Goal: Task Accomplishment & Management: Manage account settings

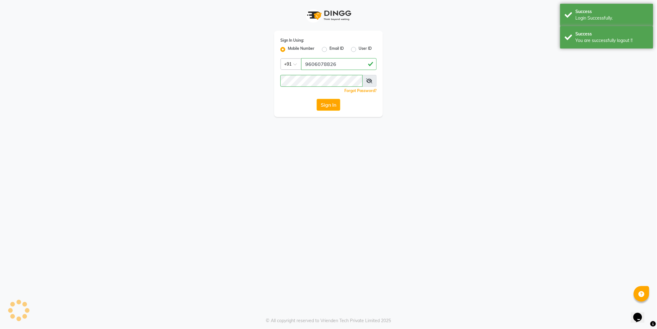
select select "106"
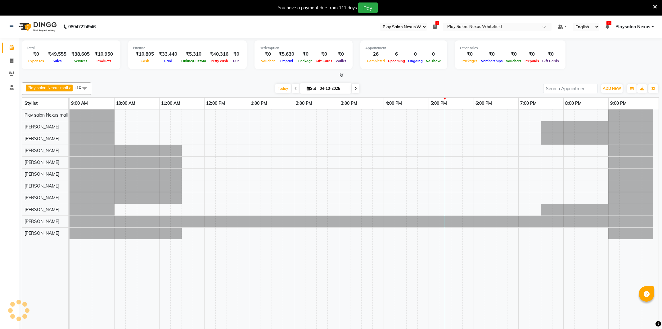
select select "106"
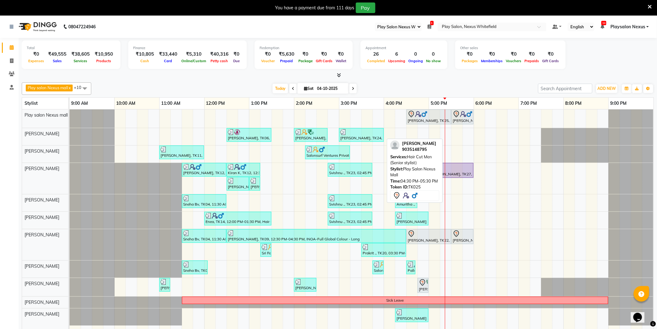
click at [423, 119] on div "[PERSON_NAME], TK25, 04:30 PM-05:30 PM, Hair Cut Men (Senior stylist)" at bounding box center [428, 116] width 43 height 13
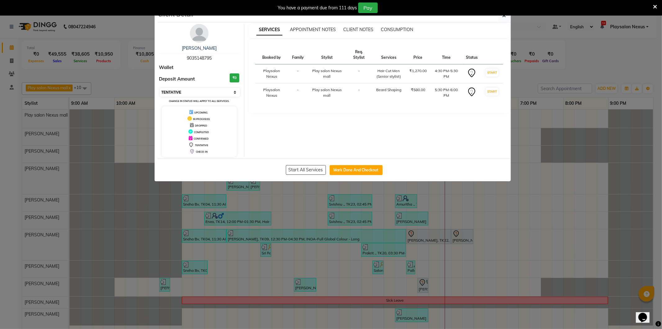
click at [188, 93] on select "Select IN SERVICE CONFIRMED TENTATIVE CHECK IN MARK DONE DROPPED UPCOMING" at bounding box center [200, 92] width 80 height 9
select select "2"
click at [160, 88] on select "Select IN SERVICE CONFIRMED TENTATIVE CHECK IN MARK DONE DROPPED UPCOMING" at bounding box center [200, 92] width 80 height 9
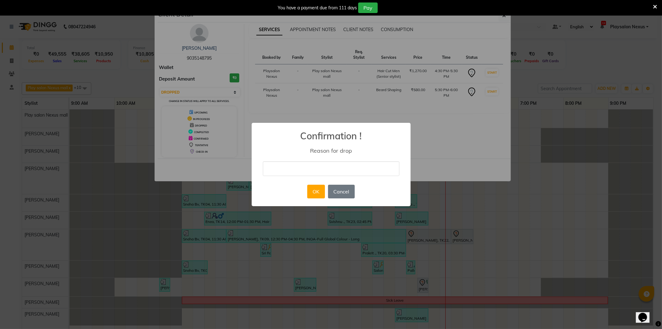
click at [281, 171] on input "text" at bounding box center [331, 168] width 137 height 15
type input "client will book the appointment some other day"
click at [322, 194] on button "OK" at bounding box center [316, 191] width 18 height 14
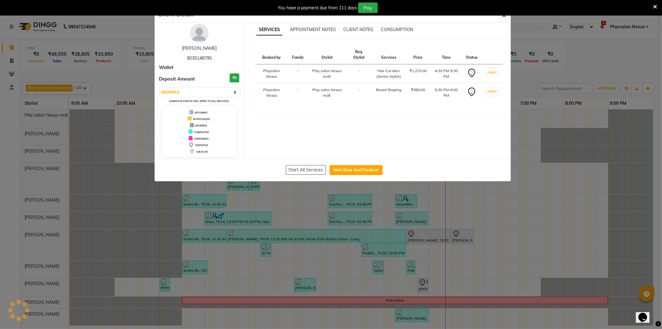
select select "select"
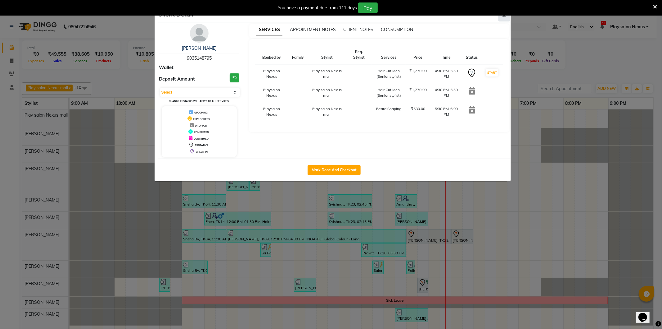
click at [504, 17] on icon "button" at bounding box center [505, 15] width 4 height 5
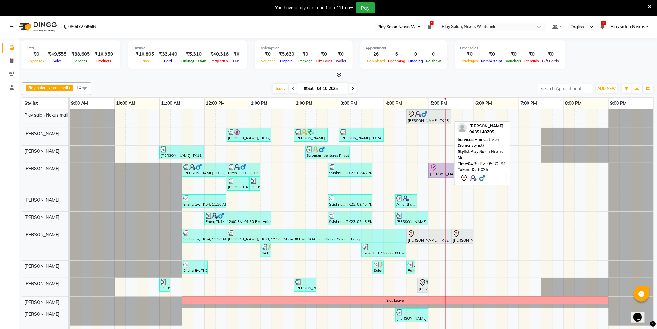
click at [420, 118] on div "[PERSON_NAME], TK25, 04:30 PM-05:30 PM, Hair Cut Men (Senior stylist)" at bounding box center [428, 116] width 43 height 13
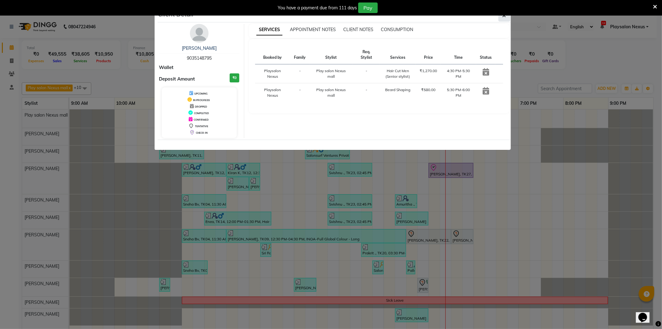
click at [506, 17] on icon "button" at bounding box center [505, 15] width 4 height 5
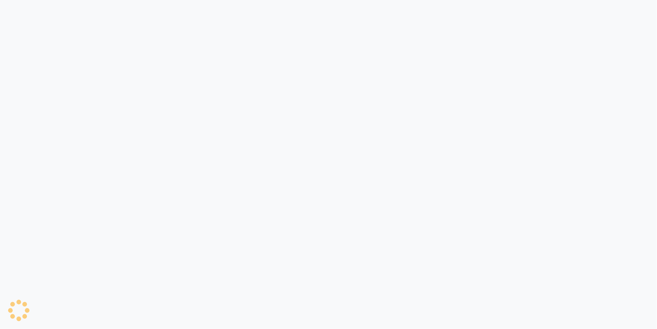
select select "106"
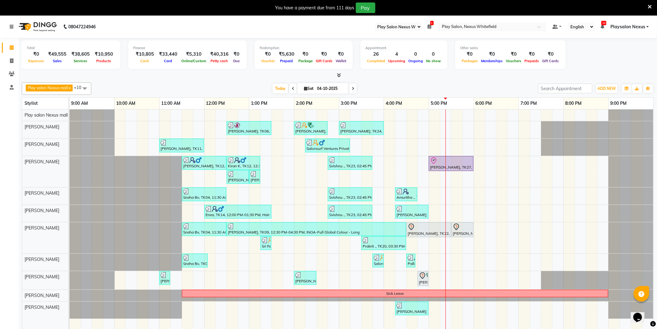
click at [12, 26] on icon at bounding box center [12, 27] width 4 height 4
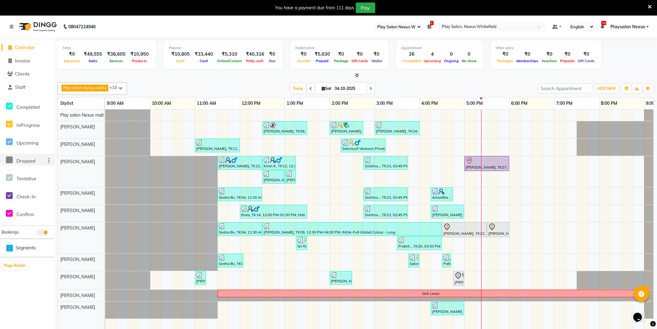
click at [10, 163] on span at bounding box center [9, 160] width 9 height 12
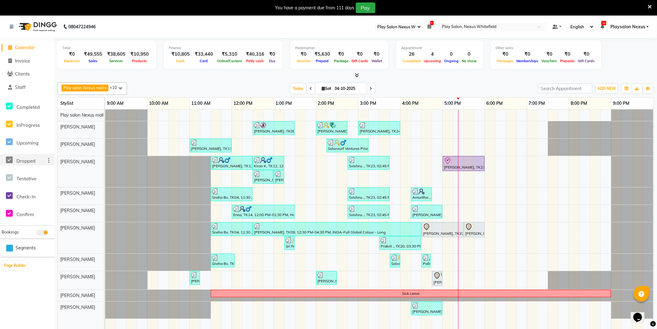
click at [105, 140] on div at bounding box center [105, 147] width 0 height 17
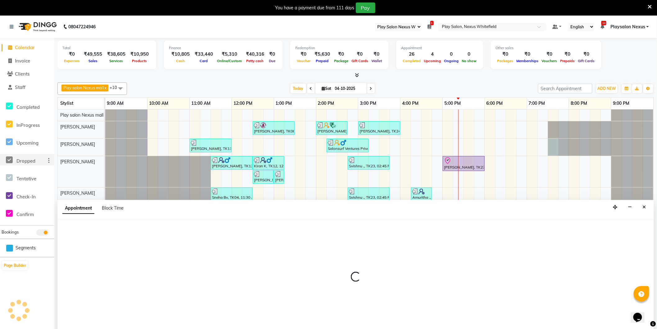
scroll to position [16, 0]
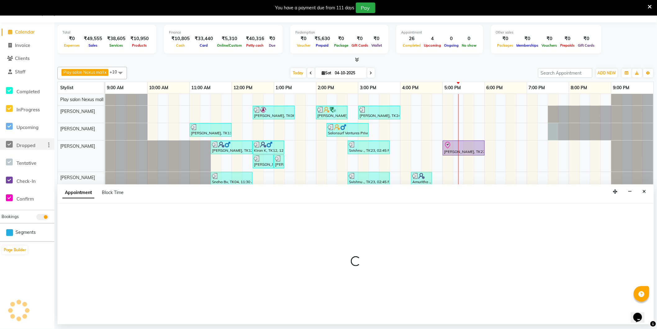
select select "81405"
select select "tentative"
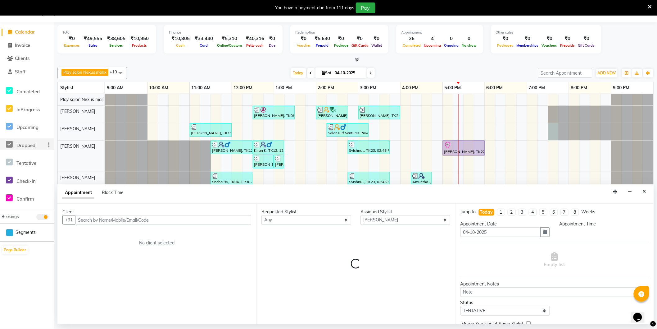
scroll to position [0, 0]
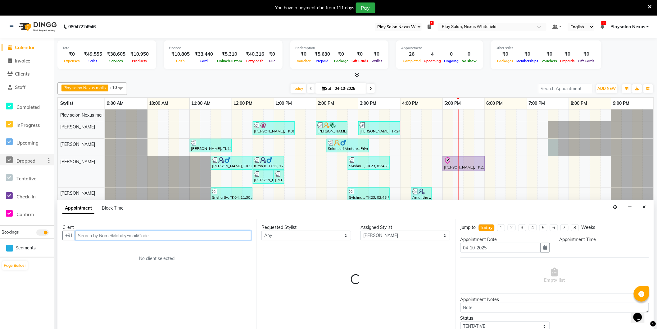
select select "1170"
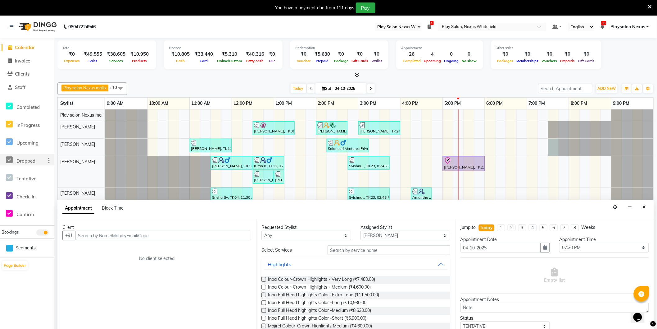
drag, startPoint x: 644, startPoint y: 204, endPoint x: 530, endPoint y: 148, distance: 126.7
click at [644, 204] on button "Close" at bounding box center [644, 207] width 9 height 10
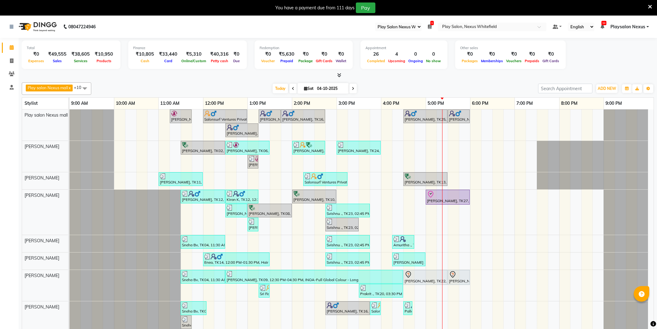
select select "106"
click at [12, 27] on icon at bounding box center [12, 27] width 4 height 4
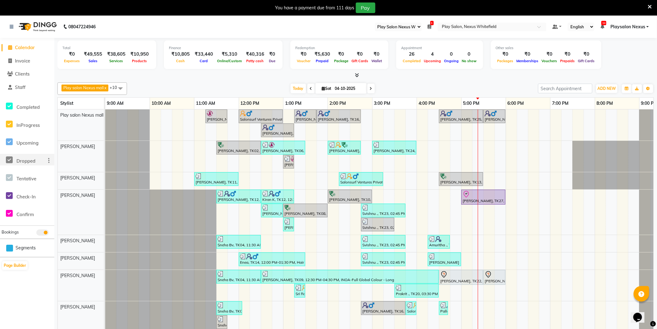
click at [30, 159] on span "Dropped" at bounding box center [25, 161] width 19 height 6
click at [5, 160] on span at bounding box center [9, 160] width 9 height 12
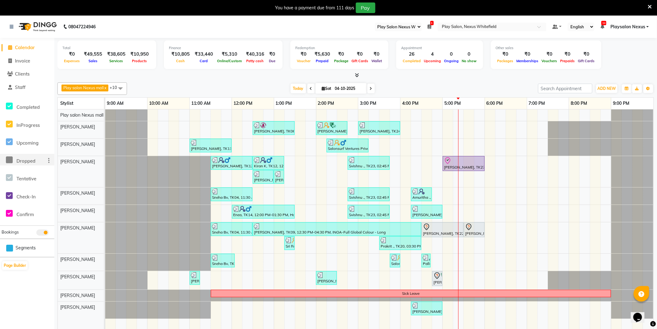
click at [228, 118] on div "Jayanth Kizhepatt, TK06, 12:30 PM-01:30 PM, Beard Shave,Hair Cut Men (Senior st…" at bounding box center [379, 223] width 548 height 228
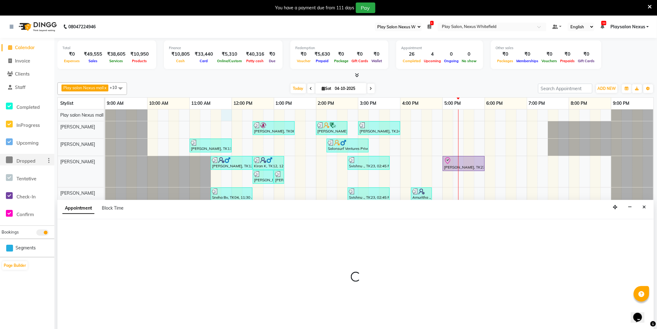
select select "81399"
select select "705"
select select "tentative"
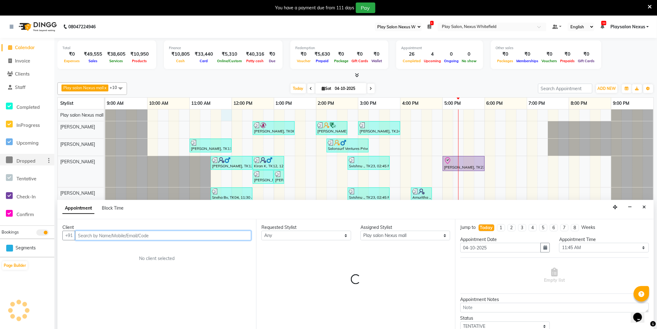
scroll to position [16, 0]
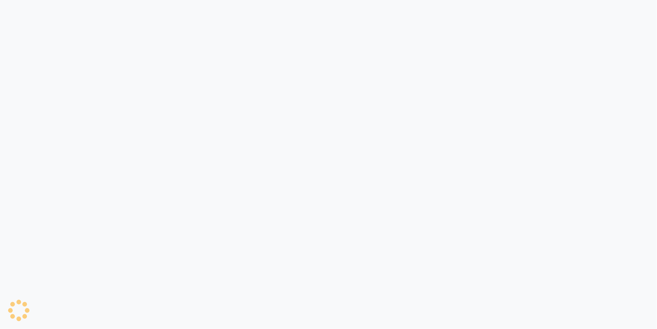
select select "106"
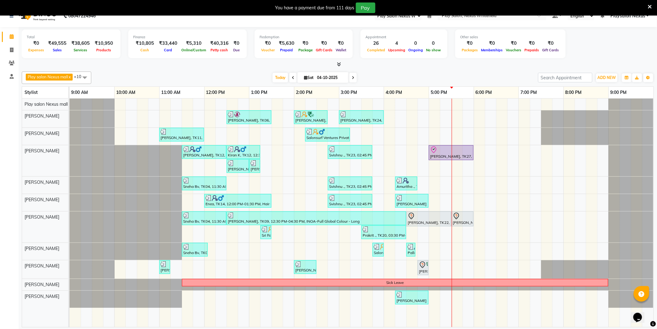
scroll to position [16, 0]
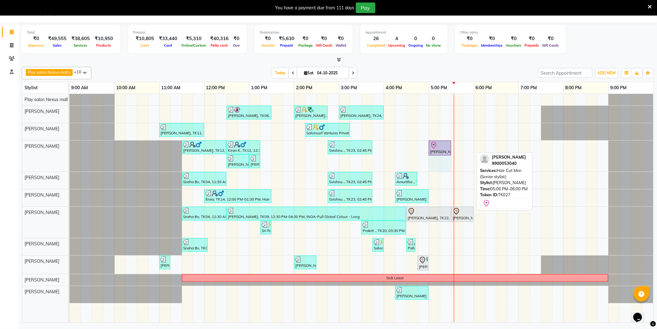
drag, startPoint x: 473, startPoint y: 146, endPoint x: 449, endPoint y: 147, distance: 24.2
click at [70, 147] on div "[PERSON_NAME], TK12, 11:30 AM-12:30 PM, Hair Cut Men (Senior stylist) [PERSON_N…" at bounding box center [70, 155] width 0 height 31
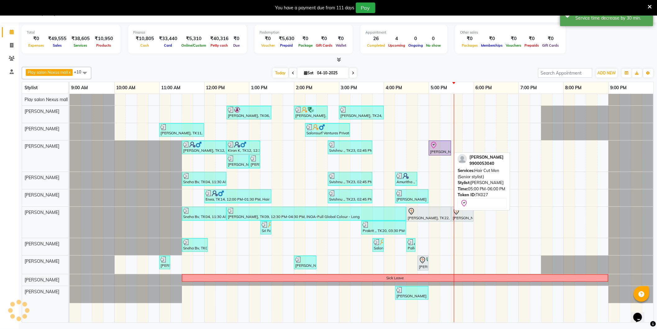
click at [441, 146] on div at bounding box center [440, 144] width 20 height 7
select select "8"
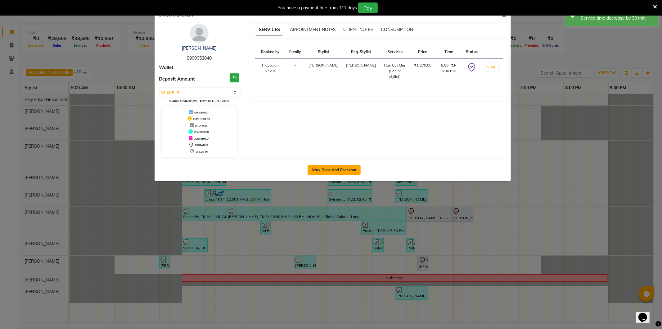
click at [327, 168] on button "Mark Done And Checkout" at bounding box center [334, 170] width 53 height 10
select select "8356"
select select "service"
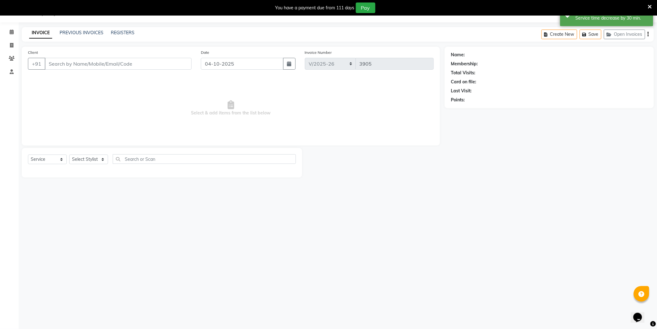
type input "99******40"
select select "81400"
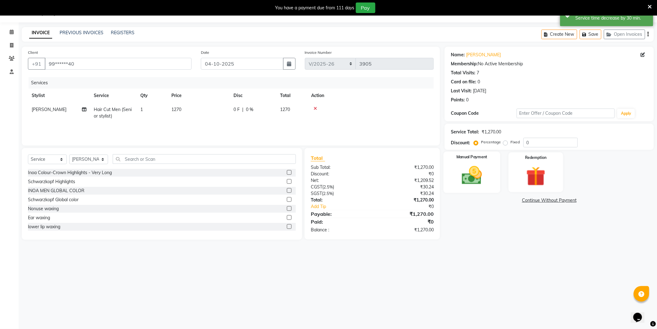
click at [468, 176] on img at bounding box center [472, 175] width 33 height 23
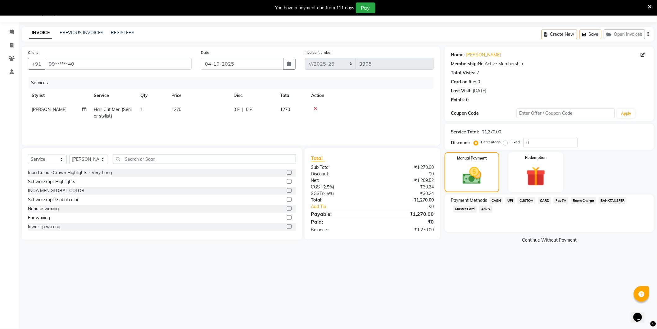
click at [525, 203] on span "CUSTOM" at bounding box center [527, 200] width 18 height 7
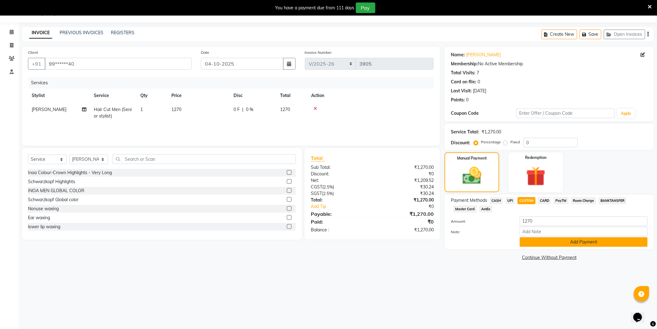
click at [553, 242] on button "Add Payment" at bounding box center [584, 242] width 128 height 10
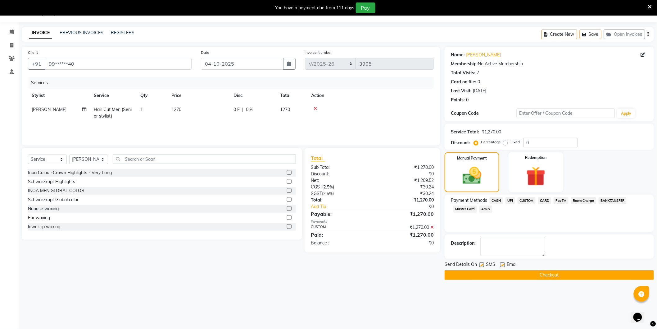
click at [554, 277] on button "Checkout" at bounding box center [549, 275] width 209 height 10
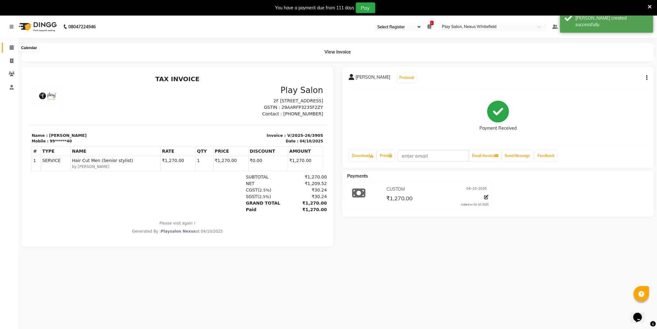
click at [11, 47] on icon at bounding box center [12, 47] width 4 height 5
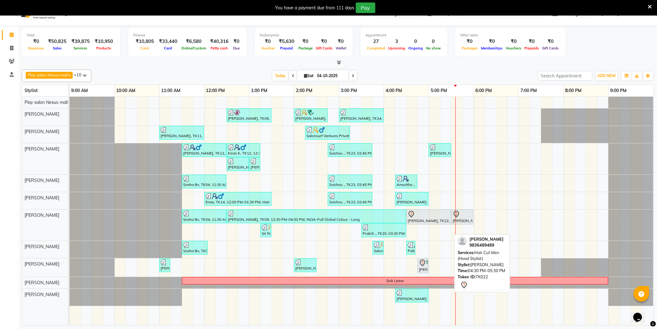
scroll to position [16, 0]
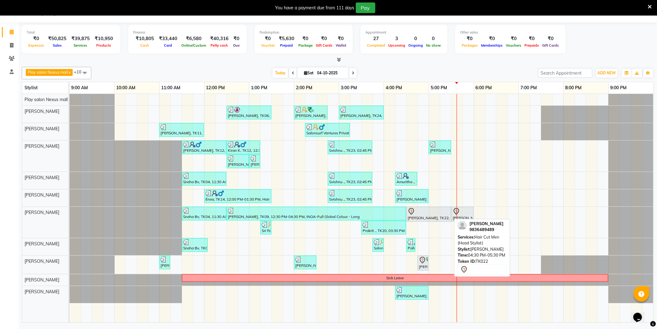
click at [428, 217] on div "[PERSON_NAME], TK22, 04:30 PM-05:30 PM, Hair Cut Men (Head Stylist)" at bounding box center [428, 213] width 43 height 13
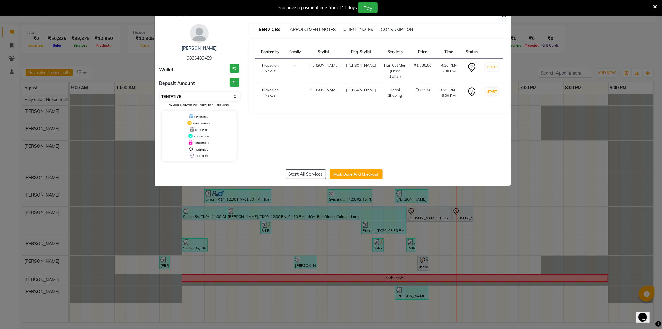
click at [234, 96] on select "Select IN SERVICE CONFIRMED TENTATIVE CHECK IN MARK DONE DROPPED UPCOMING" at bounding box center [200, 96] width 80 height 9
select select "8"
click at [160, 92] on select "Select IN SERVICE CONFIRMED TENTATIVE CHECK IN MARK DONE DROPPED UPCOMING" at bounding box center [200, 96] width 80 height 9
click at [507, 17] on button "button" at bounding box center [505, 16] width 12 height 12
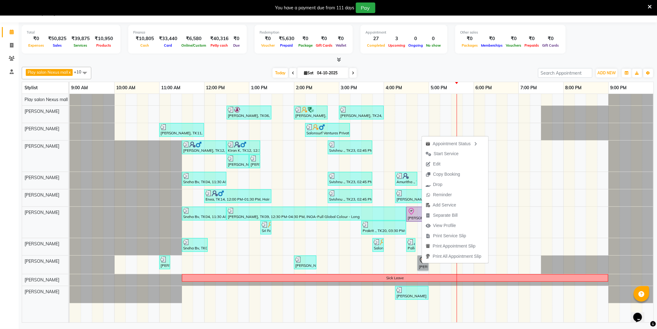
click at [518, 255] on div "[PERSON_NAME], TK06, 12:30 PM-01:30 PM, [PERSON_NAME] Shave,Hair Cut Men (Senio…" at bounding box center [362, 208] width 584 height 228
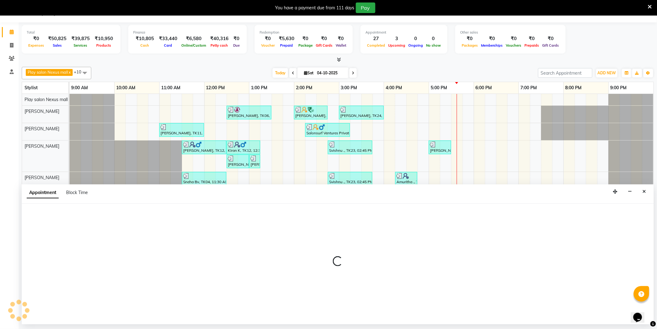
select select "81393"
select select "1125"
select select "tentative"
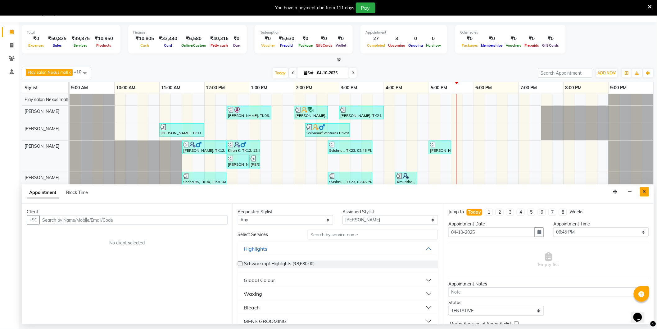
click at [646, 192] on icon "Close" at bounding box center [644, 191] width 3 height 4
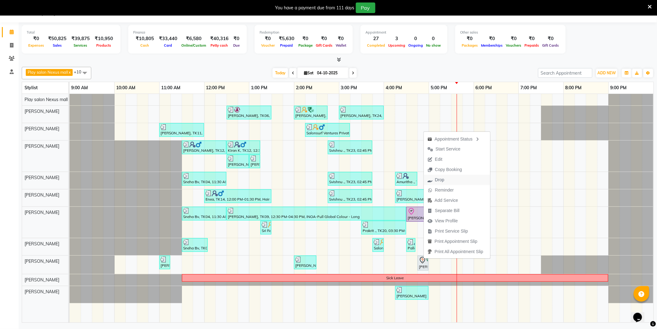
click at [445, 180] on span "Drop" at bounding box center [436, 180] width 24 height 10
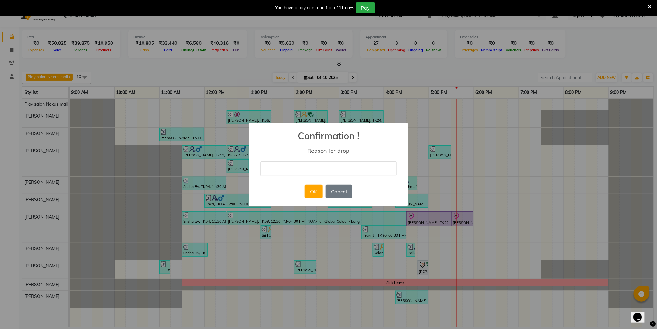
scroll to position [11, 0]
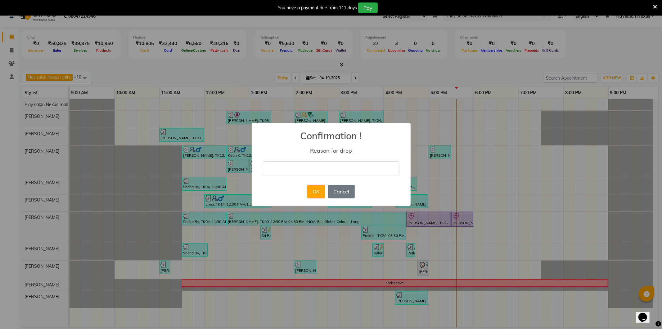
click at [343, 166] on input "text" at bounding box center [331, 168] width 137 height 15
type input "client will book the appointment some other day"
click at [313, 192] on button "OK" at bounding box center [316, 191] width 18 height 14
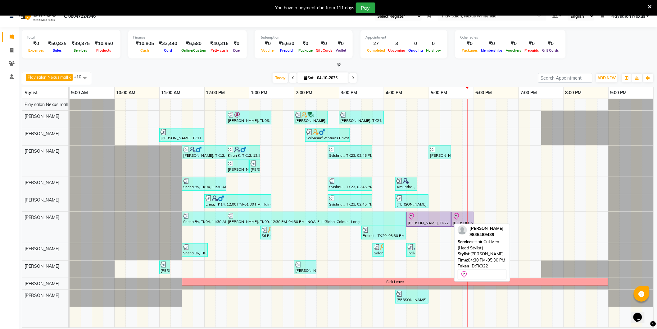
click at [435, 221] on div "[PERSON_NAME], TK22, 04:30 PM-05:30 PM, Hair Cut Men (Head Stylist)" at bounding box center [428, 218] width 43 height 13
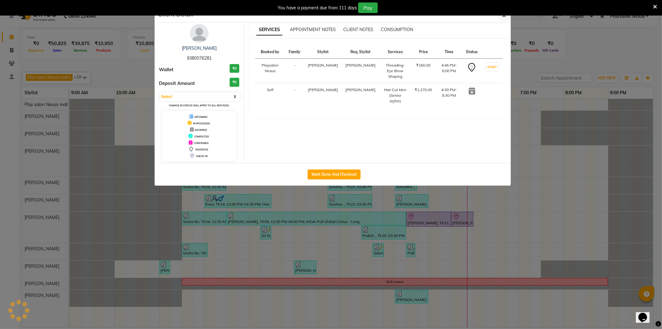
select select "8"
click at [202, 47] on link "[PERSON_NAME]" at bounding box center [199, 48] width 35 height 6
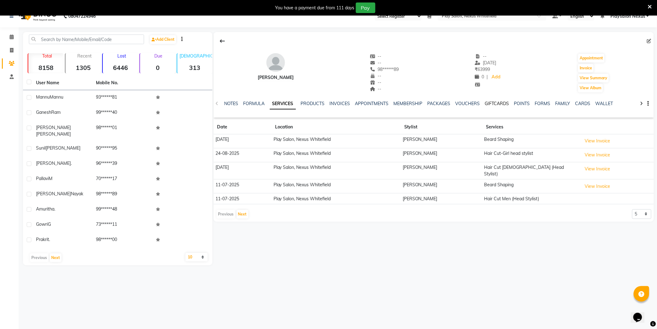
click at [493, 103] on link "GIFTCARDS" at bounding box center [497, 104] width 24 height 6
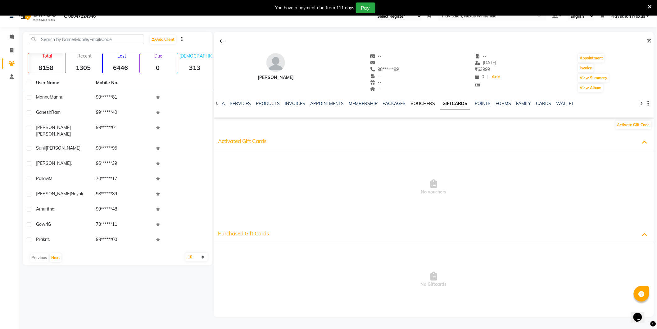
click at [422, 102] on link "VOUCHERS" at bounding box center [423, 104] width 25 height 6
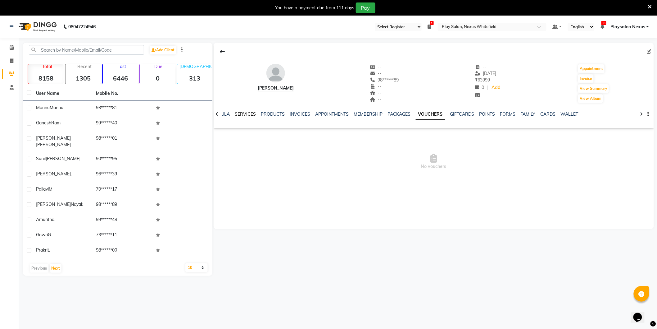
click at [240, 114] on link "SERVICES" at bounding box center [245, 114] width 21 height 6
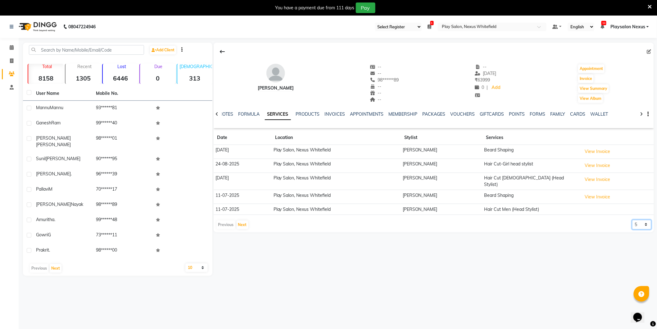
click at [648, 221] on select "5 10 50 100 500" at bounding box center [641, 225] width 19 height 10
click at [593, 192] on button "View Invoice" at bounding box center [597, 197] width 31 height 10
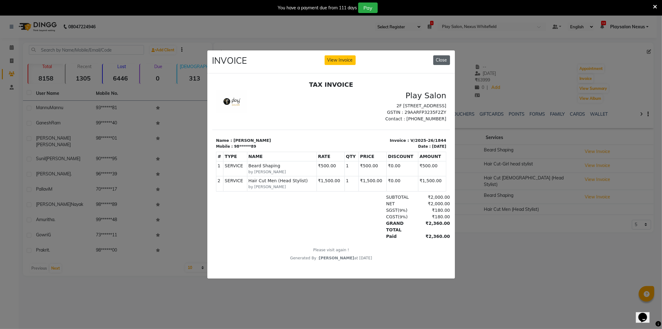
click at [443, 59] on button "Close" at bounding box center [442, 60] width 17 height 10
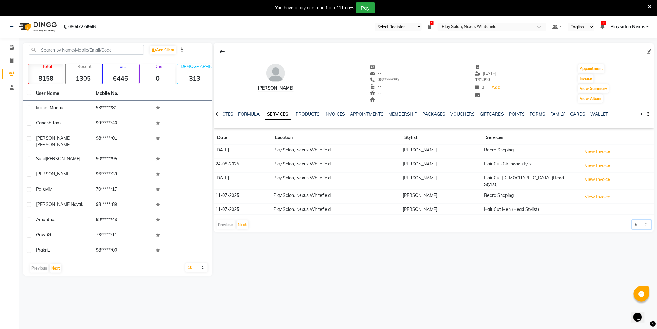
click at [647, 221] on select "5 10 50 100 500" at bounding box center [641, 225] width 19 height 10
select select "100"
click at [632, 220] on select "5 10 50 100 500" at bounding box center [641, 225] width 19 height 10
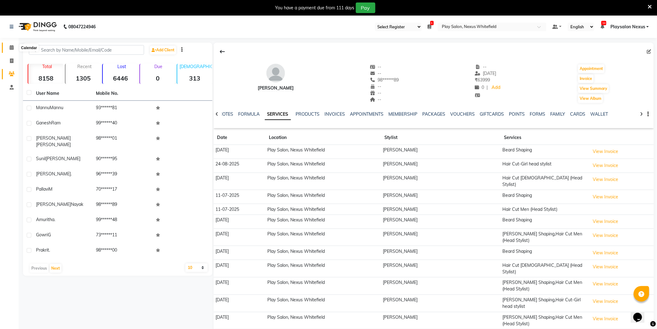
click at [13, 47] on icon at bounding box center [12, 47] width 4 height 5
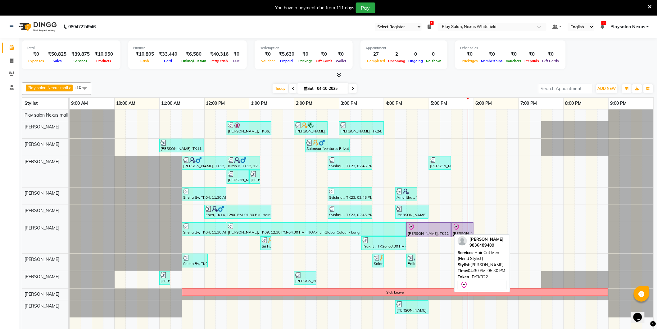
click at [427, 233] on div "[PERSON_NAME], TK22, 04:30 PM-05:30 PM, Hair Cut Men (Head Stylist)" at bounding box center [428, 229] width 43 height 13
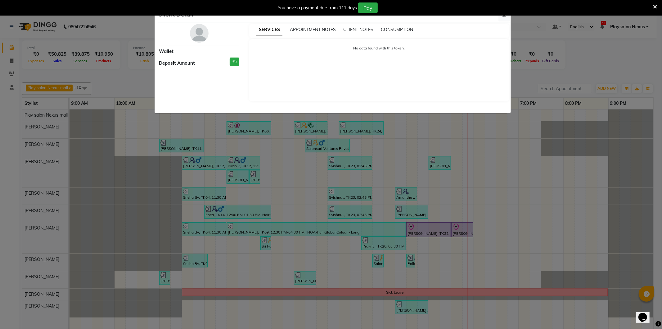
select select "8"
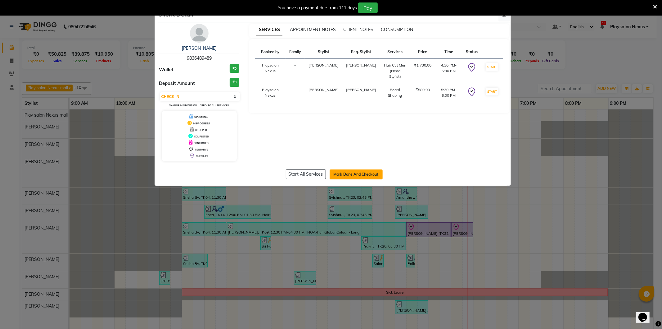
click at [353, 172] on button "Mark Done And Checkout" at bounding box center [356, 174] width 53 height 10
select select "8356"
select select "service"
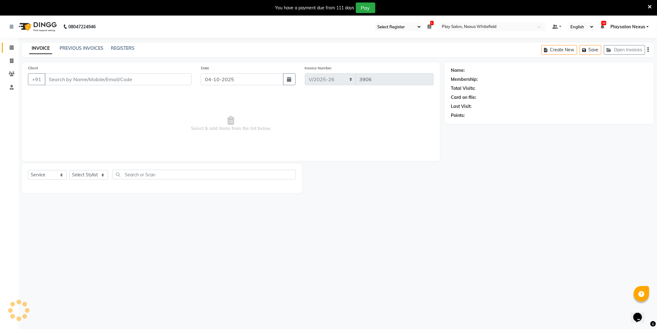
type input "98******89"
select select "81395"
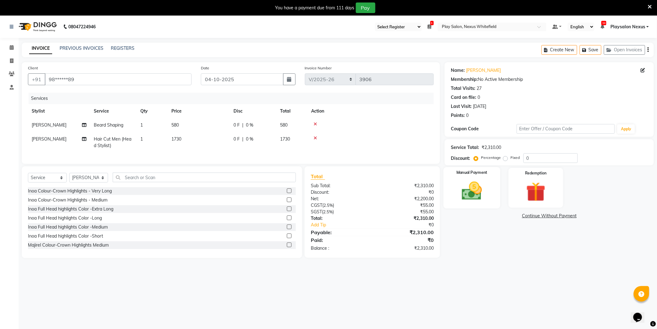
click at [478, 191] on img at bounding box center [472, 190] width 33 height 23
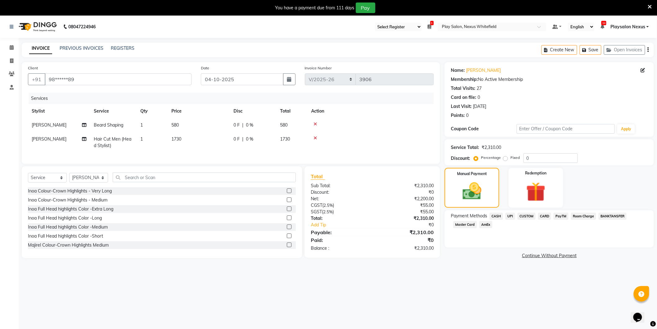
click at [530, 216] on span "CUSTOM" at bounding box center [527, 215] width 18 height 7
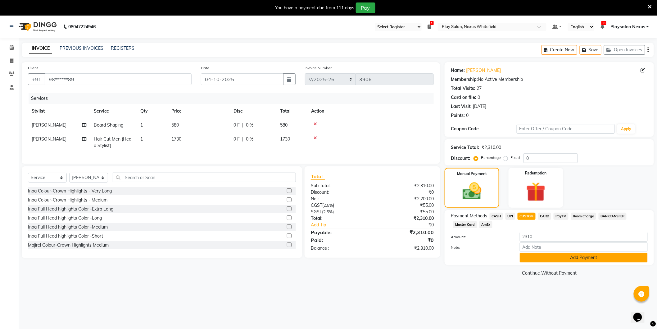
click at [581, 258] on button "Add Payment" at bounding box center [584, 257] width 128 height 10
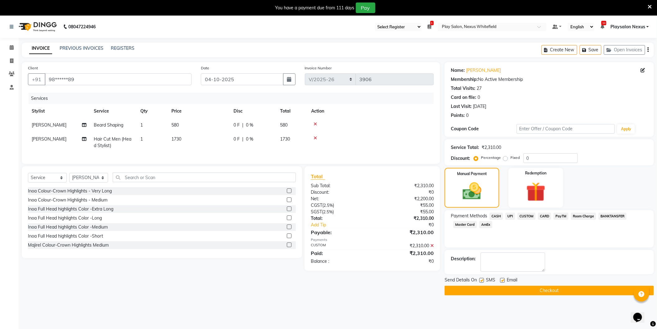
click at [538, 289] on button "Checkout" at bounding box center [549, 290] width 209 height 10
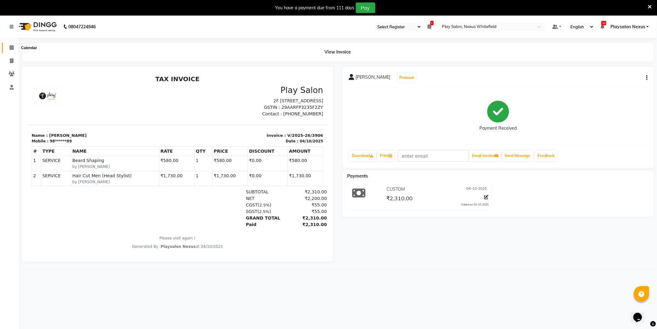
click at [12, 45] on icon at bounding box center [12, 47] width 4 height 5
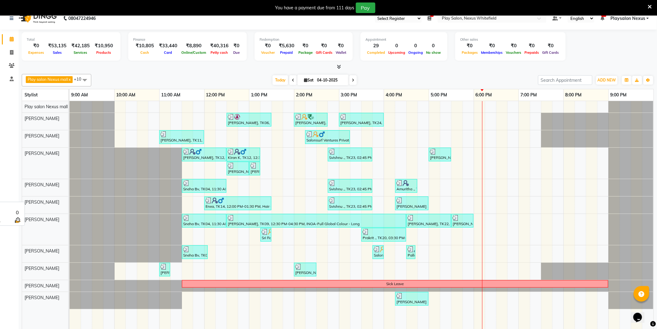
scroll to position [16, 0]
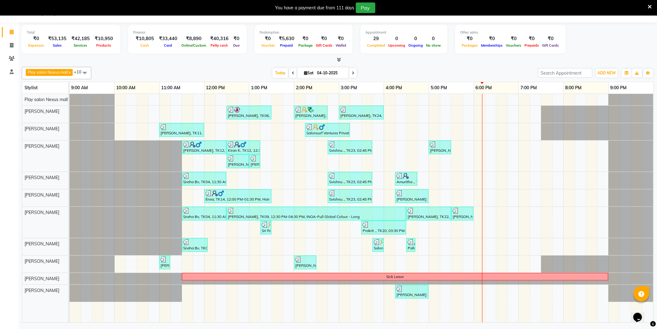
click at [447, 244] on div "[PERSON_NAME], TK06, 12:30 PM-01:30 PM, [PERSON_NAME] Shave,Hair Cut Men (Senio…" at bounding box center [362, 208] width 584 height 228
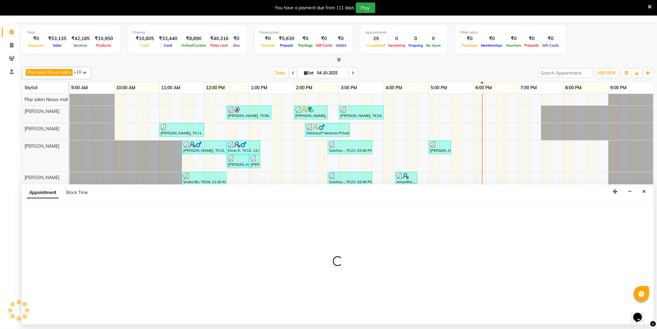
select select "81393"
select select "1035"
select select "tentative"
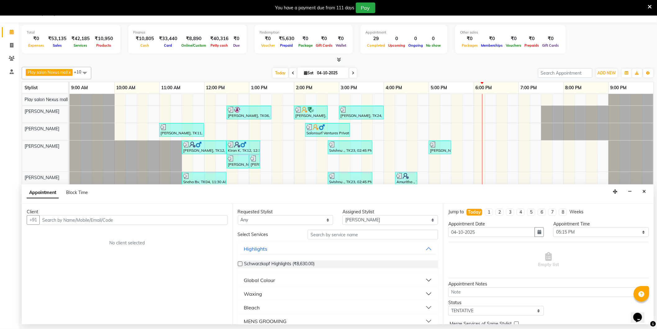
click at [120, 219] on input "text" at bounding box center [133, 220] width 188 height 10
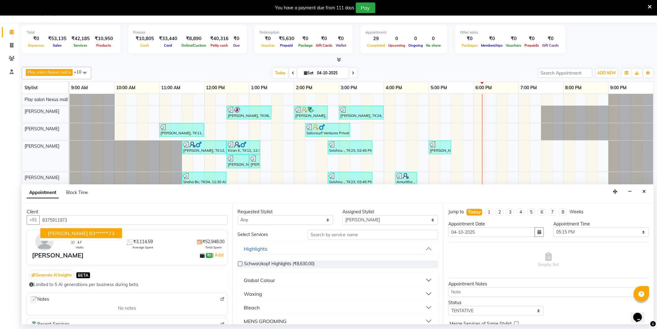
click at [68, 233] on span "[PERSON_NAME]" at bounding box center [68, 233] width 40 height 6
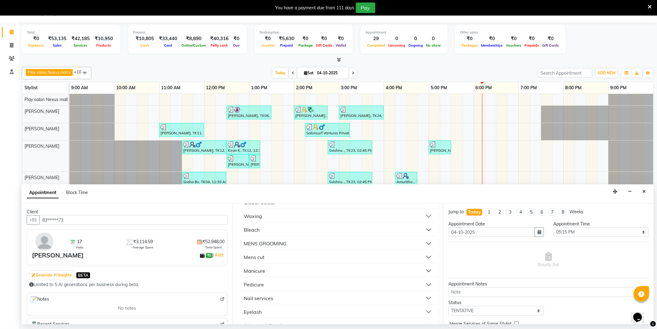
scroll to position [0, 0]
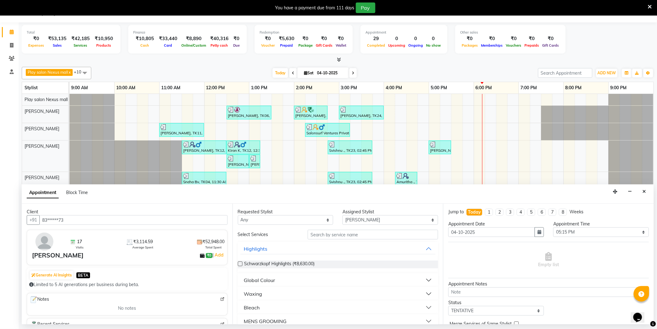
type input "83******73"
click at [337, 233] on input "text" at bounding box center [373, 234] width 130 height 10
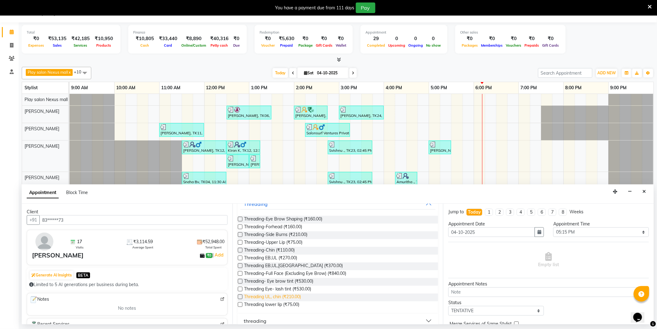
scroll to position [53, 0]
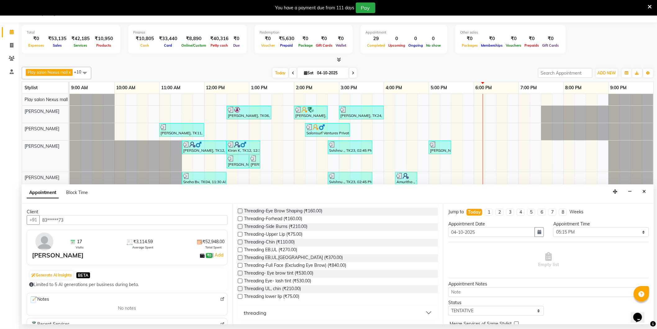
type input "Threading"
click at [240, 258] on label at bounding box center [240, 257] width 5 height 5
click at [240, 258] on input "checkbox" at bounding box center [240, 258] width 4 height 4
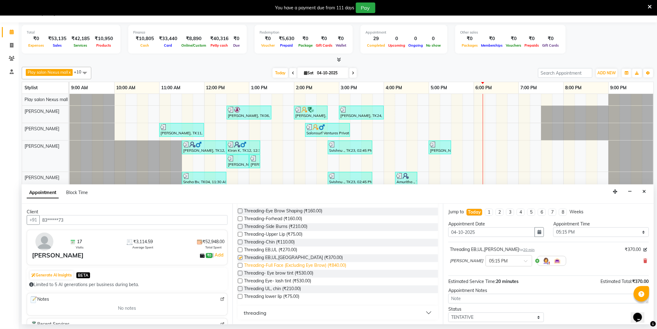
checkbox input "false"
click at [240, 296] on label at bounding box center [240, 296] width 5 height 5
click at [240, 296] on input "checkbox" at bounding box center [240, 297] width 4 height 4
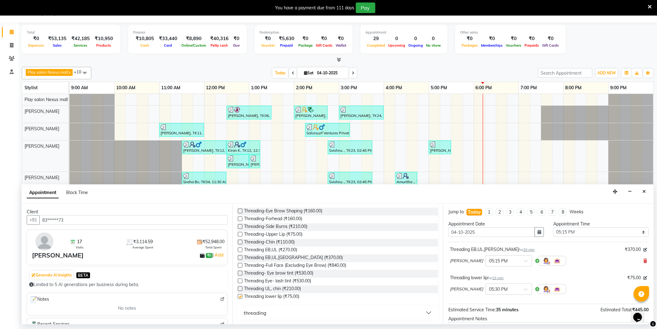
checkbox input "false"
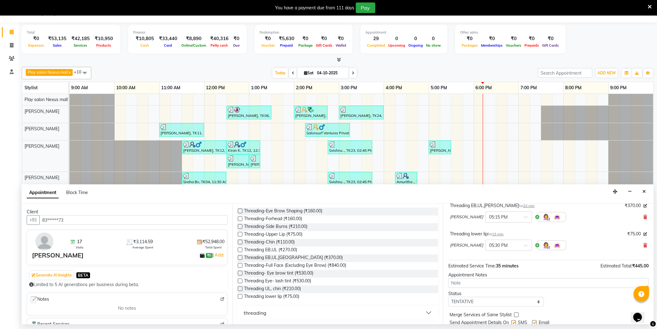
scroll to position [65, 0]
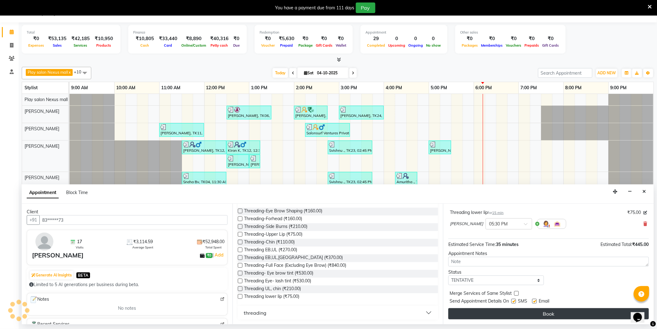
click at [544, 314] on button "Book" at bounding box center [548, 313] width 201 height 11
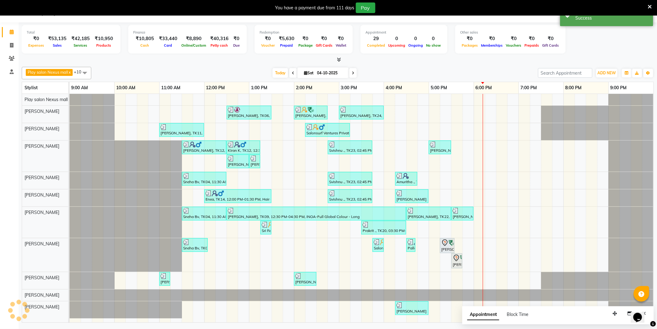
scroll to position [0, 0]
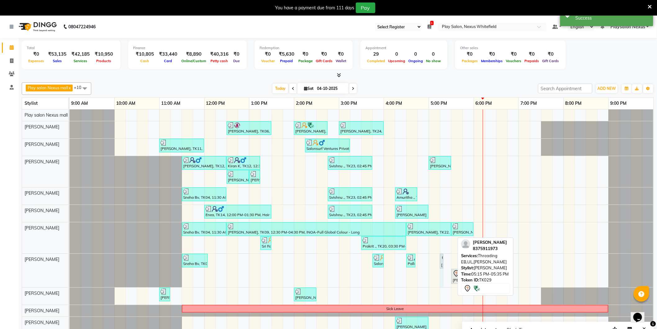
drag, startPoint x: 453, startPoint y: 258, endPoint x: 449, endPoint y: 258, distance: 4.7
click at [449, 258] on div "[PERSON_NAME], TK06, 12:30 PM-01:30 PM, [PERSON_NAME] Shave,Hair Cut Men (Senio…" at bounding box center [362, 223] width 584 height 228
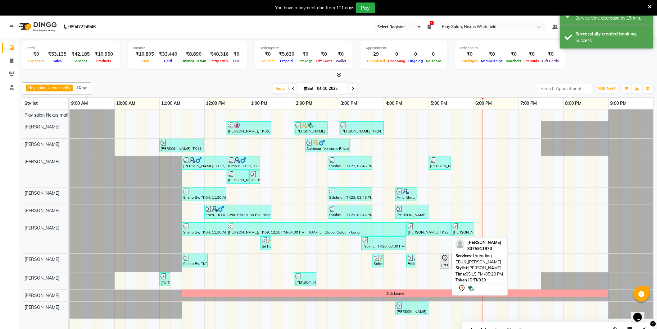
click at [447, 262] on div at bounding box center [448, 261] width 2 height 14
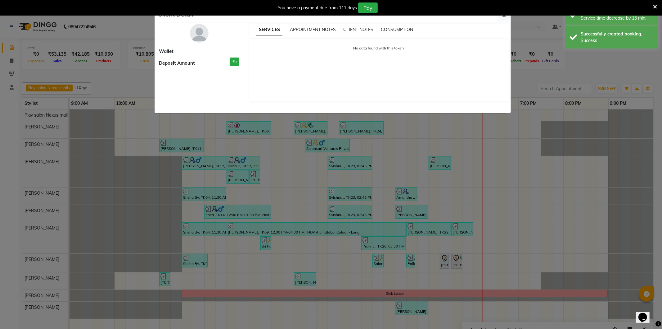
select select "7"
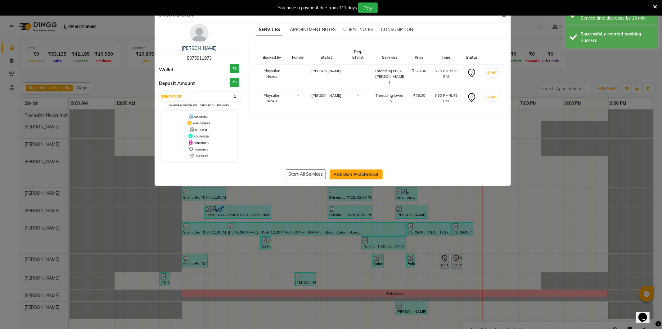
click at [346, 177] on button "Mark Done And Checkout" at bounding box center [356, 174] width 53 height 10
select select "8356"
select select "service"
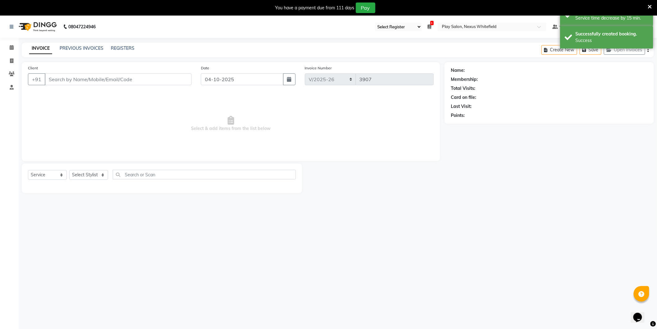
type input "83******73"
select select "81393"
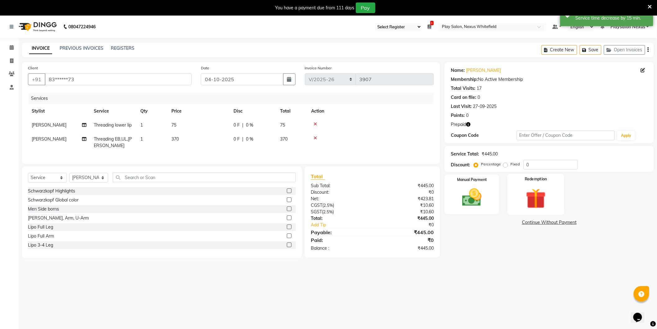
click at [536, 207] on img at bounding box center [536, 198] width 33 height 25
click at [497, 222] on span "Prepaid 1" at bounding box center [500, 223] width 20 height 7
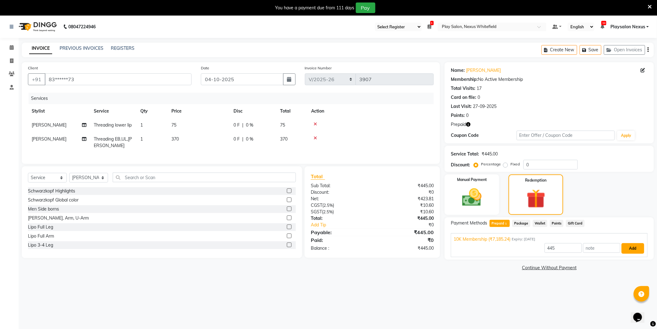
click at [630, 249] on button "Add" at bounding box center [633, 248] width 23 height 11
click at [470, 241] on button "Send OTP" at bounding box center [468, 243] width 33 height 11
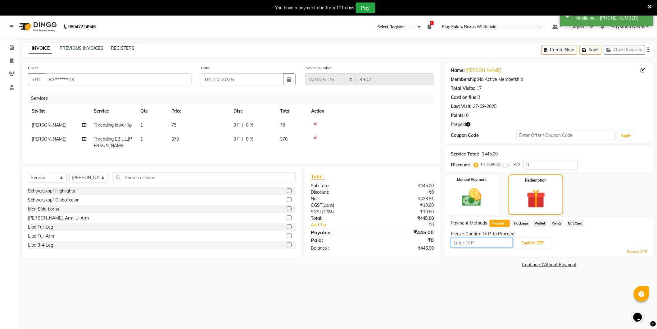
click at [477, 241] on input "text" at bounding box center [482, 243] width 62 height 10
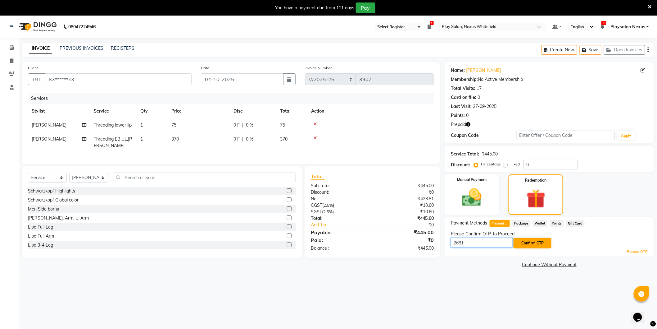
type input "2681"
click at [531, 243] on button "Confirm OTP" at bounding box center [533, 243] width 38 height 11
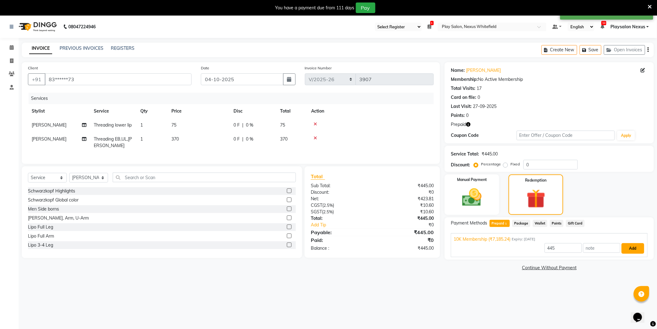
click at [633, 250] on button "Add" at bounding box center [633, 248] width 23 height 11
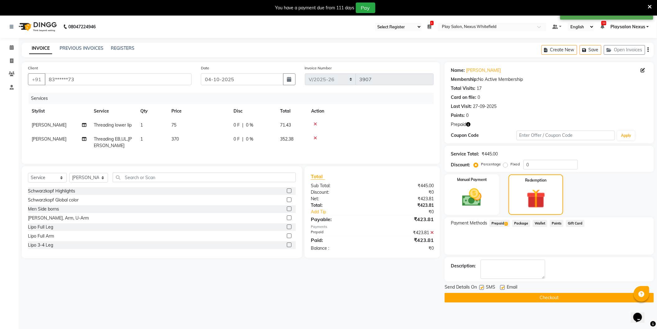
click at [541, 297] on button "Checkout" at bounding box center [549, 298] width 209 height 10
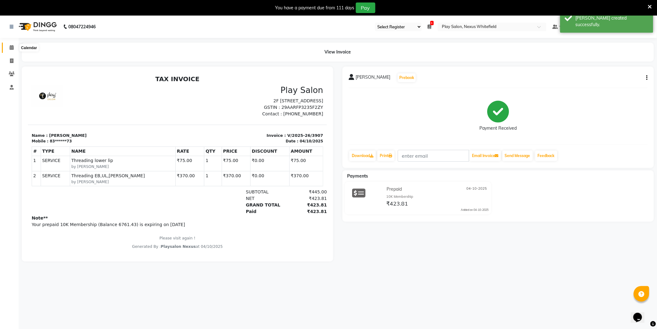
click at [7, 46] on span at bounding box center [11, 47] width 11 height 7
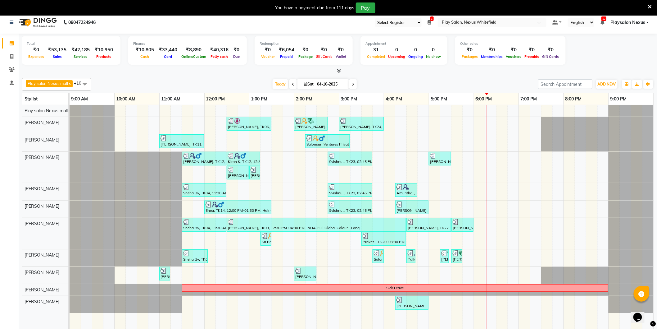
scroll to position [16, 0]
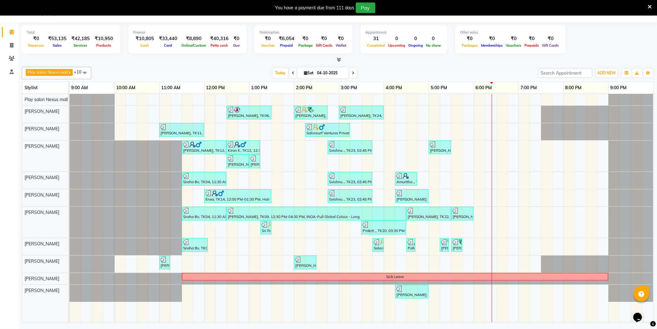
click at [352, 73] on icon at bounding box center [353, 73] width 2 height 4
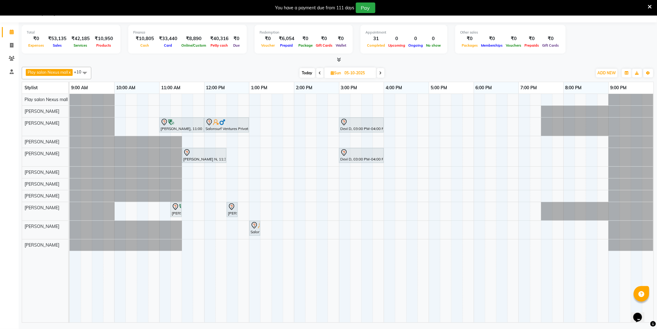
click at [321, 74] on icon at bounding box center [320, 73] width 2 height 4
type input "04-10-2025"
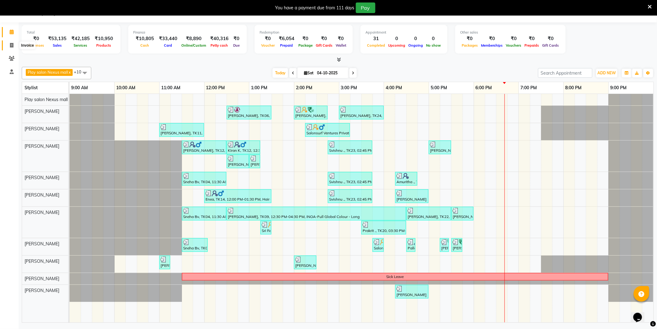
click at [10, 44] on icon at bounding box center [11, 45] width 3 height 5
select select "8356"
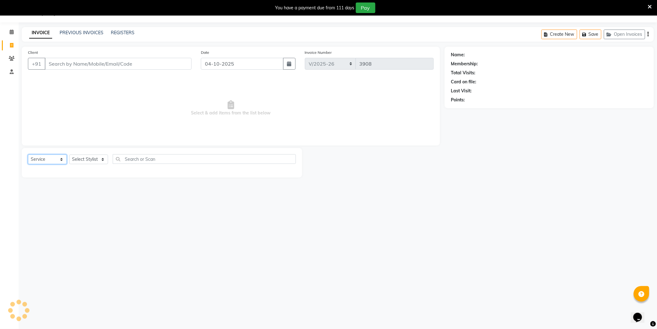
drag, startPoint x: 51, startPoint y: 161, endPoint x: 49, endPoint y: 164, distance: 3.6
click at [51, 161] on select "Select Service Product Membership Package Voucher Prepaid Gift Card" at bounding box center [47, 159] width 39 height 10
select select "package"
click at [28, 155] on select "Select Service Product Membership Package Voucher Prepaid Gift Card" at bounding box center [47, 159] width 39 height 10
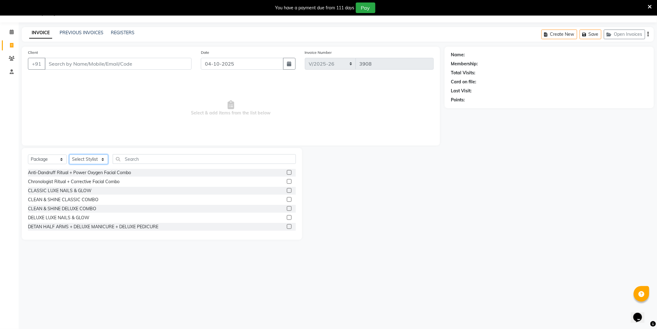
click at [85, 157] on select "Select Stylist [PERSON_NAME] Md [PERSON_NAME] [PERSON_NAME] [PERSON_NAME] [PERS…" at bounding box center [88, 159] width 39 height 10
select select "81400"
click at [69, 155] on select "Select Stylist [PERSON_NAME] Md [PERSON_NAME] [PERSON_NAME] [PERSON_NAME] [PERS…" at bounding box center [88, 159] width 39 height 10
click at [14, 32] on span at bounding box center [11, 32] width 11 height 7
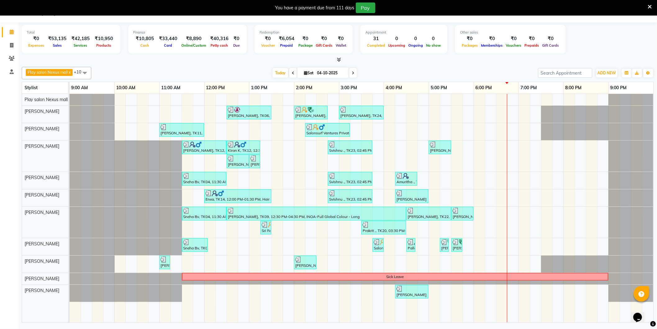
click at [433, 290] on div "[PERSON_NAME], TK06, 12:30 PM-01:30 PM, [PERSON_NAME] Shave,Hair Cut Men (Senio…" at bounding box center [362, 208] width 584 height 228
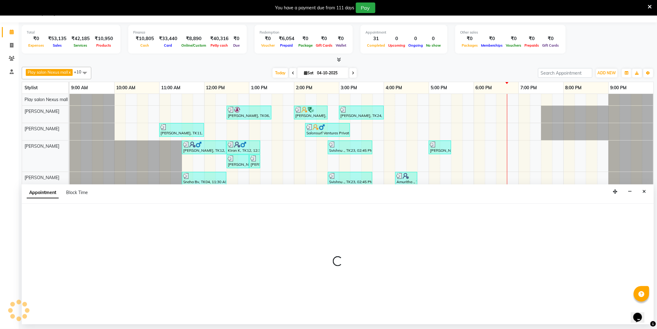
select select "81397"
select select "tentative"
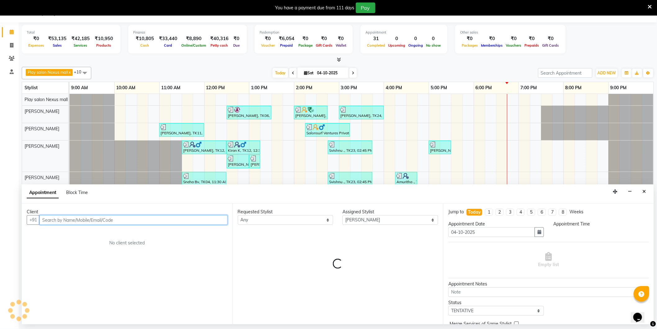
select select "1020"
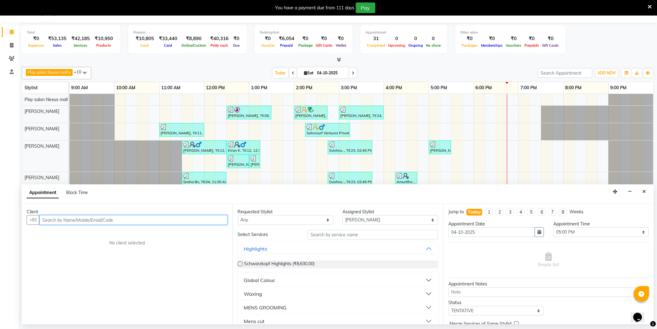
click at [205, 221] on input "text" at bounding box center [133, 220] width 188 height 10
type input "7338099958"
click at [211, 222] on span "Add Client" at bounding box center [214, 220] width 21 height 6
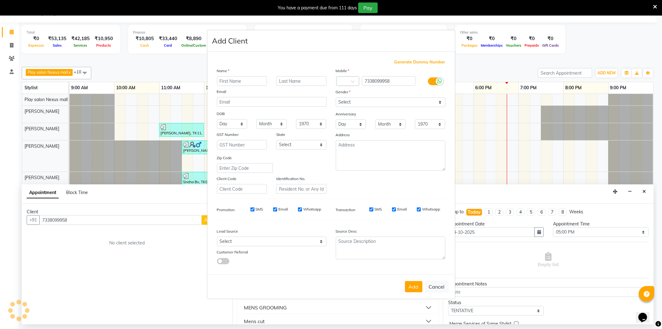
click at [255, 81] on input "text" at bounding box center [242, 81] width 50 height 10
type input "Priya"
click at [361, 99] on select "Select [DEMOGRAPHIC_DATA] [DEMOGRAPHIC_DATA] Other Prefer Not To Say" at bounding box center [391, 102] width 110 height 10
select select "[DEMOGRAPHIC_DATA]"
click at [336, 97] on select "Select [DEMOGRAPHIC_DATA] [DEMOGRAPHIC_DATA] Other Prefer Not To Say" at bounding box center [391, 102] width 110 height 10
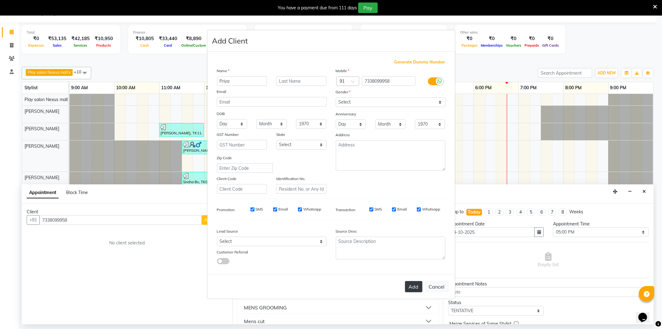
click at [414, 284] on button "Add" at bounding box center [413, 286] width 17 height 11
type input "73******58"
select select
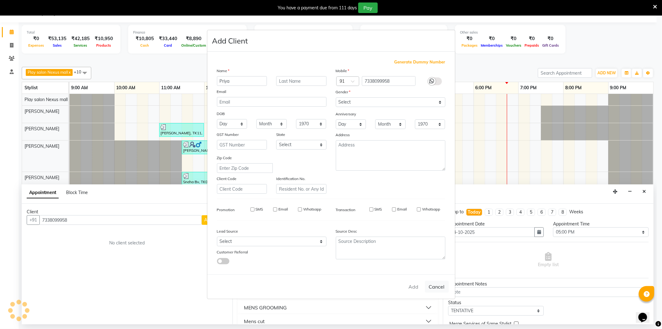
select select
checkbox input "false"
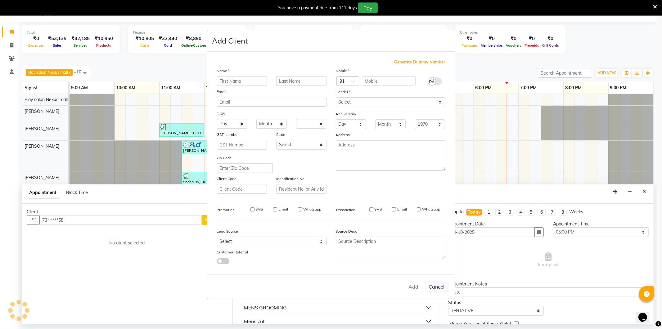
checkbox input "false"
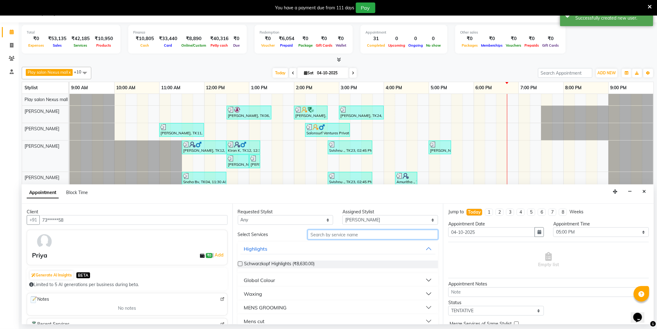
click at [343, 235] on input "text" at bounding box center [373, 234] width 130 height 10
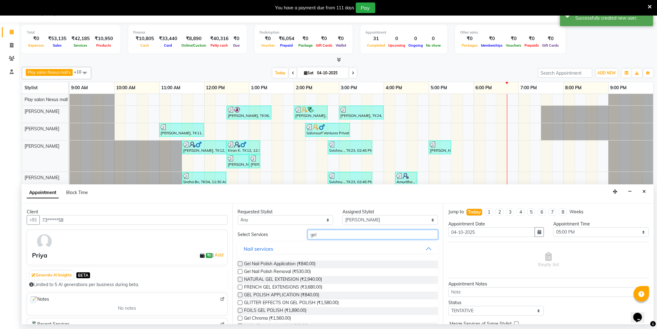
type input "gel"
click at [240, 264] on label at bounding box center [240, 263] width 5 height 5
click at [240, 264] on input "checkbox" at bounding box center [240, 264] width 4 height 4
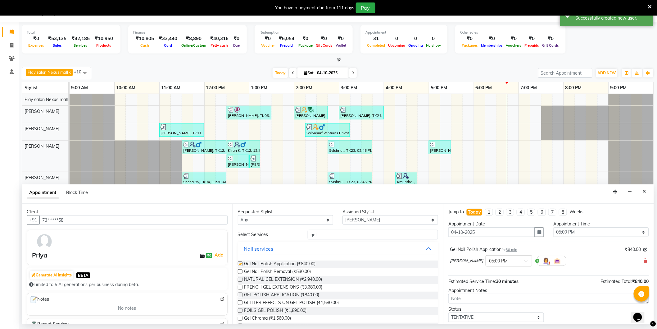
checkbox input "false"
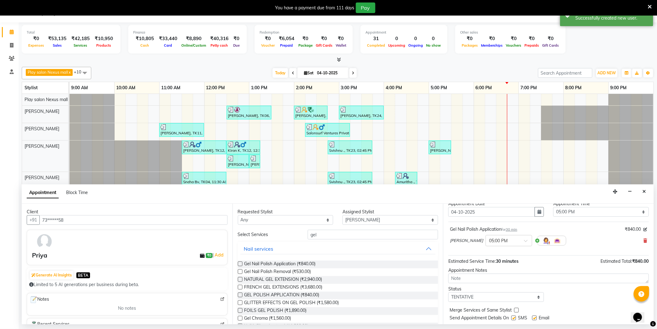
scroll to position [37, 0]
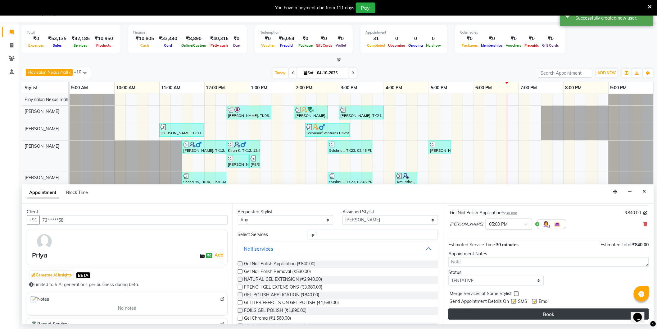
click at [573, 314] on button "Book" at bounding box center [548, 313] width 201 height 11
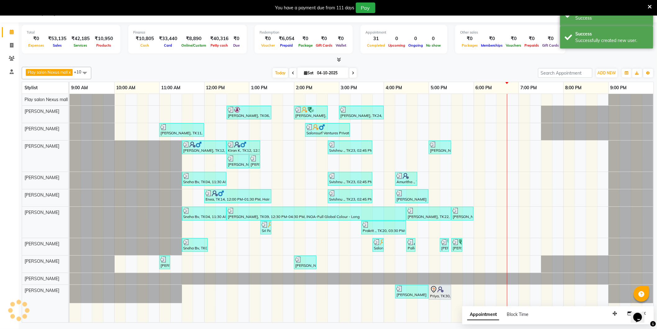
scroll to position [0, 0]
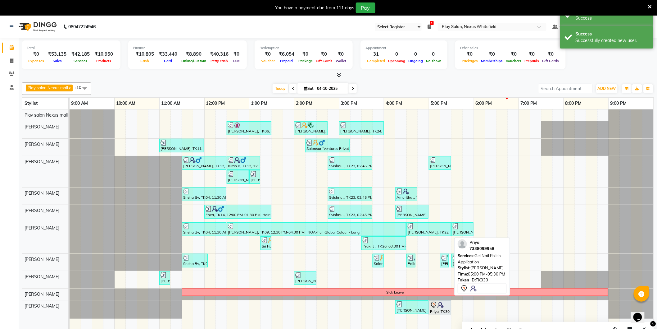
click at [438, 305] on img at bounding box center [441, 305] width 6 height 6
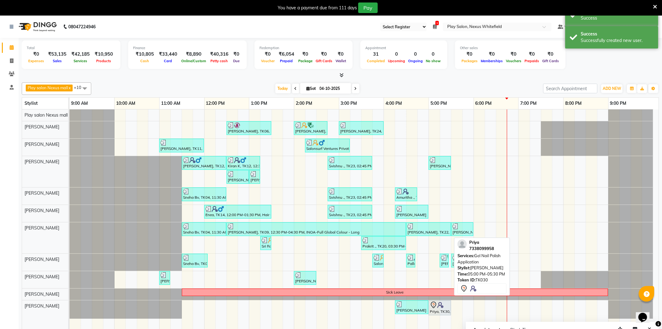
select select "7"
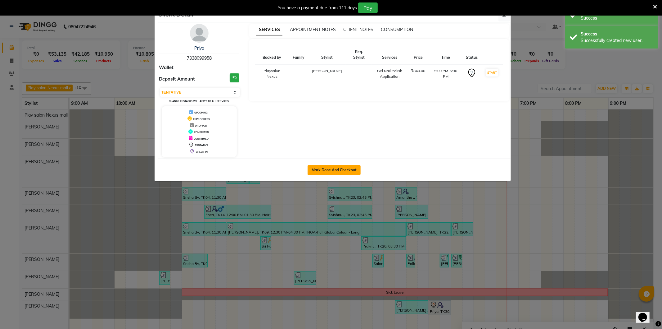
click at [334, 169] on button "Mark Done And Checkout" at bounding box center [334, 170] width 53 height 10
select select "service"
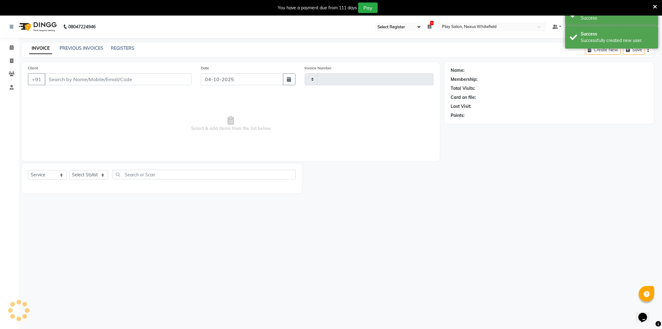
type input "3908"
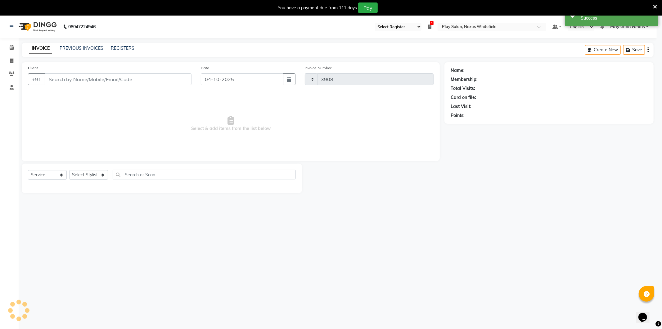
select select "8356"
type input "73******58"
select select "81397"
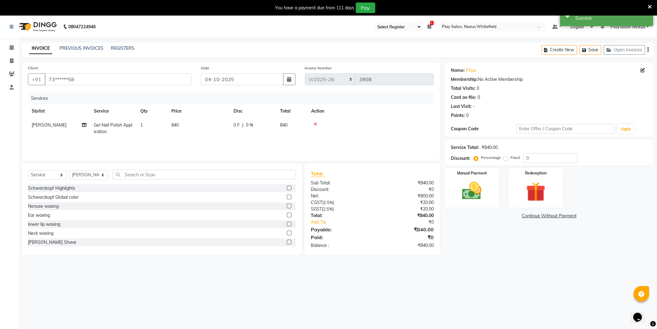
click at [177, 125] on span "840" at bounding box center [174, 125] width 7 height 6
drag, startPoint x: 224, startPoint y: 126, endPoint x: 178, endPoint y: 128, distance: 45.7
click at [178, 128] on tr "Abdulla Md [PERSON_NAME] [PERSON_NAME] [PERSON_NAME] [PERSON_NAME] [PERSON_NAME…" at bounding box center [231, 131] width 406 height 26
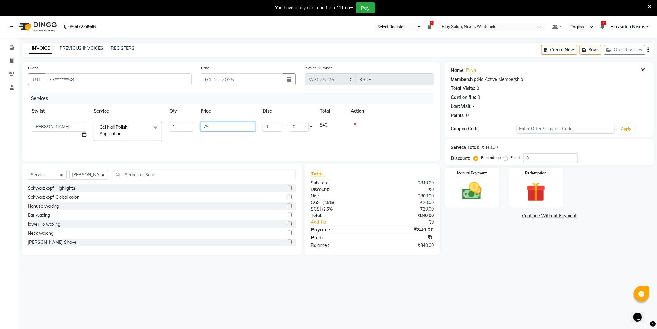
type input "750"
click at [174, 123] on span "750" at bounding box center [174, 125] width 7 height 6
click at [195, 124] on tr "Abdulla Md [PERSON_NAME] [PERSON_NAME] [PERSON_NAME] [PERSON_NAME] [PERSON_NAME…" at bounding box center [231, 131] width 406 height 26
type input "788"
click at [384, 127] on td at bounding box center [370, 128] width 126 height 20
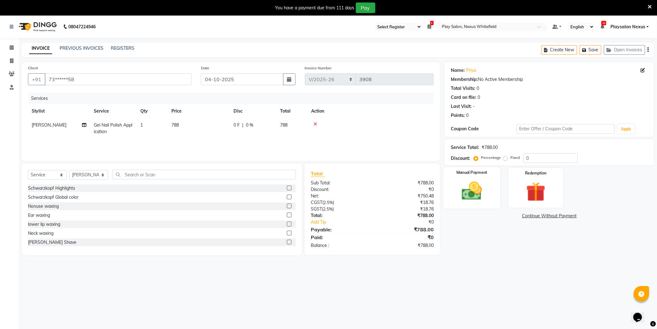
click at [471, 189] on img at bounding box center [472, 190] width 33 height 23
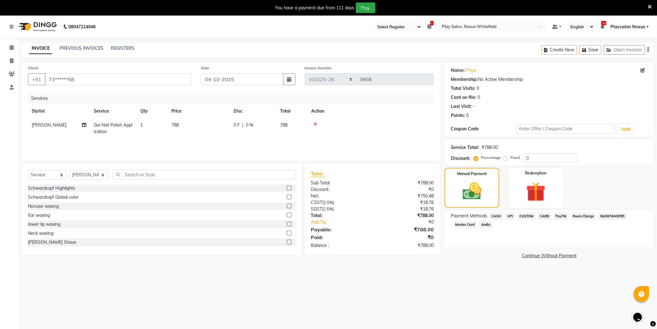
click at [529, 216] on span "CUSTOM" at bounding box center [527, 215] width 18 height 7
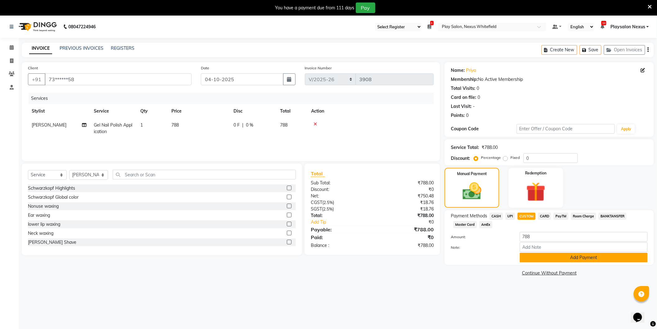
click at [566, 258] on button "Add Payment" at bounding box center [584, 257] width 128 height 10
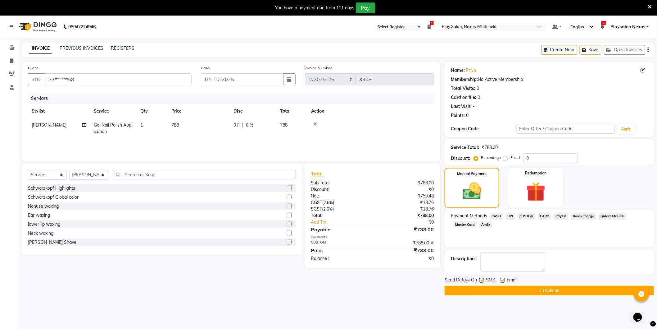
click at [545, 287] on button "Checkout" at bounding box center [549, 290] width 209 height 10
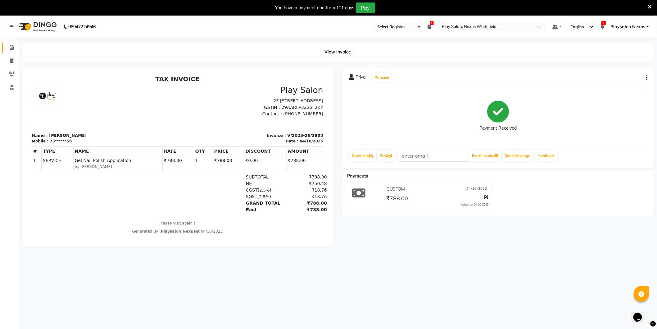
click at [10, 48] on icon at bounding box center [12, 47] width 4 height 5
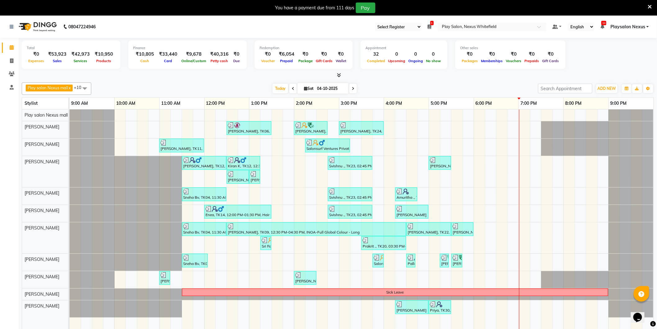
click at [355, 87] on span at bounding box center [352, 89] width 7 height 10
type input "05-10-2025"
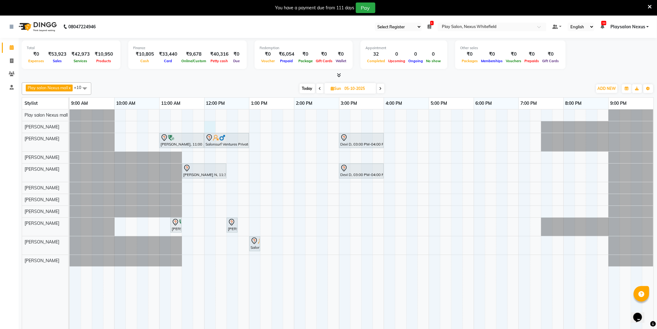
click at [209, 123] on div "[PERSON_NAME], 11:00 AM-12:00 PM, Hair Cut Men (Senior stylist) Salonsurf Ventu…" at bounding box center [362, 223] width 584 height 228
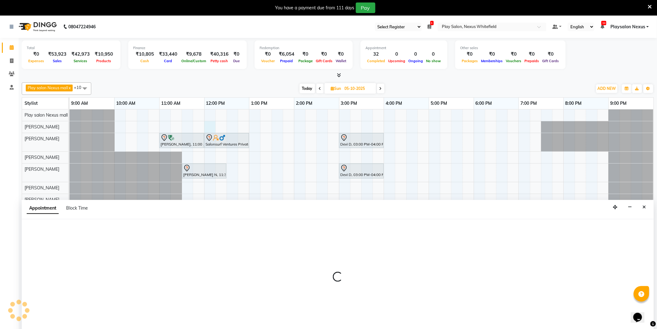
scroll to position [16, 0]
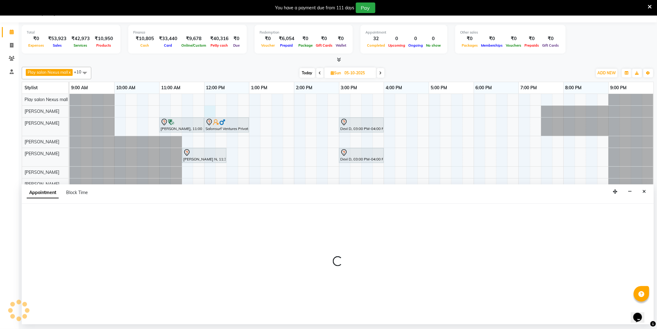
select select "81391"
select select "720"
select select "tentative"
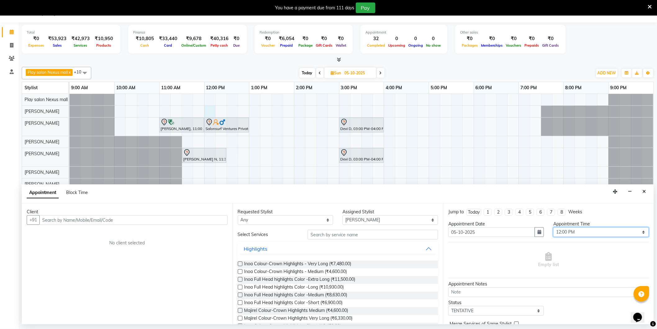
click at [573, 229] on select "Select 10:00 AM 10:15 AM 10:30 AM 10:45 AM 11:00 AM 11:15 AM 11:30 AM 11:45 AM …" at bounding box center [601, 232] width 96 height 10
select select "750"
click at [553, 227] on select "Select 10:00 AM 10:15 AM 10:30 AM 10:45 AM 11:00 AM 11:15 AM 11:30 AM 11:45 AM …" at bounding box center [601, 232] width 96 height 10
click at [326, 219] on select "Any [PERSON_NAME] Md [PERSON_NAME] [PERSON_NAME] [PERSON_NAME] [PERSON_NAME] [P…" at bounding box center [286, 220] width 96 height 10
select select "81391"
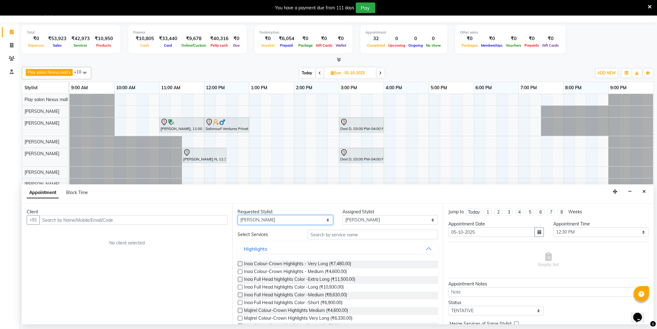
click at [238, 215] on select "Any [PERSON_NAME] Md [PERSON_NAME] [PERSON_NAME] [PERSON_NAME] [PERSON_NAME] [P…" at bounding box center [286, 220] width 96 height 10
click at [332, 234] on input "text" at bounding box center [373, 234] width 130 height 10
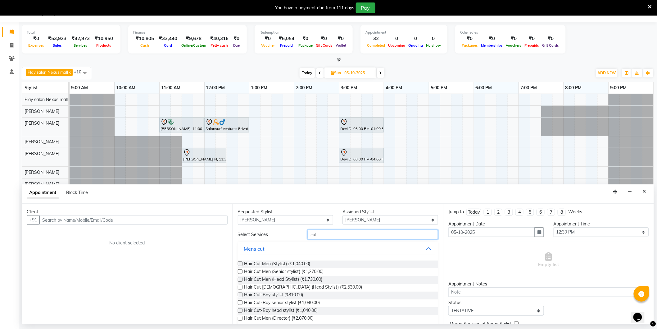
type input "cut"
drag, startPoint x: 241, startPoint y: 271, endPoint x: 234, endPoint y: 269, distance: 7.3
click at [241, 271] on label at bounding box center [240, 271] width 5 height 5
click at [241, 271] on input "checkbox" at bounding box center [240, 272] width 4 height 4
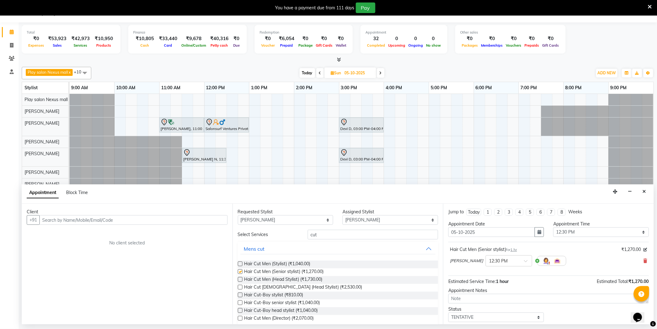
checkbox input "false"
click at [172, 222] on input "text" at bounding box center [133, 220] width 188 height 10
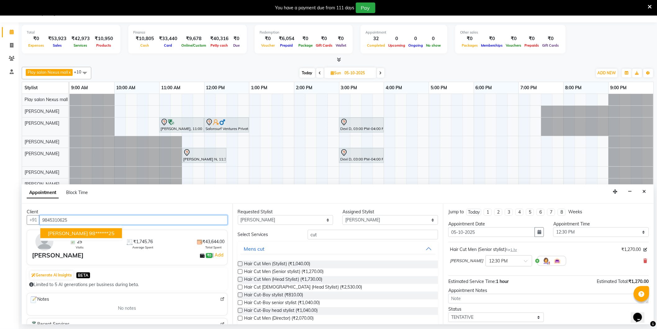
click at [60, 233] on span "[PERSON_NAME]" at bounding box center [68, 233] width 40 height 6
type input "98******25"
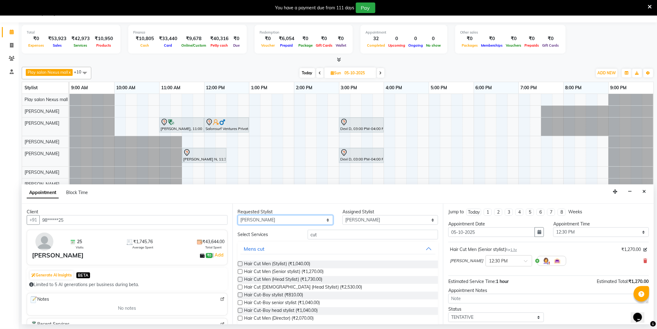
click at [308, 218] on select "Any [PERSON_NAME] Md [PERSON_NAME] [PERSON_NAME] [PERSON_NAME] [PERSON_NAME] [P…" at bounding box center [286, 220] width 96 height 10
select select "null"
click at [238, 215] on select "Any [PERSON_NAME] Md [PERSON_NAME] [PERSON_NAME] [PERSON_NAME] [PERSON_NAME] [P…" at bounding box center [286, 220] width 96 height 10
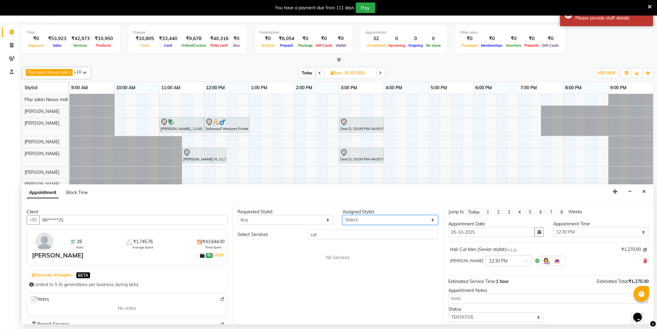
click at [367, 219] on select "Select [PERSON_NAME] Md [PERSON_NAME] [PERSON_NAME] [PERSON_NAME] [PERSON_NAME]…" at bounding box center [391, 220] width 96 height 10
select select "81400"
click at [343, 215] on select "Select [PERSON_NAME] Md [PERSON_NAME] [PERSON_NAME] [PERSON_NAME] [PERSON_NAME]…" at bounding box center [391, 220] width 96 height 10
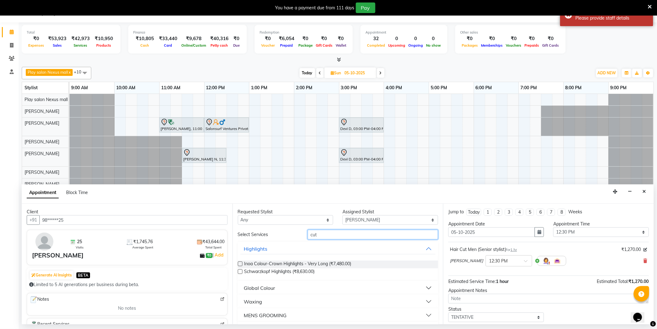
click at [329, 235] on input "cut" at bounding box center [373, 234] width 130 height 10
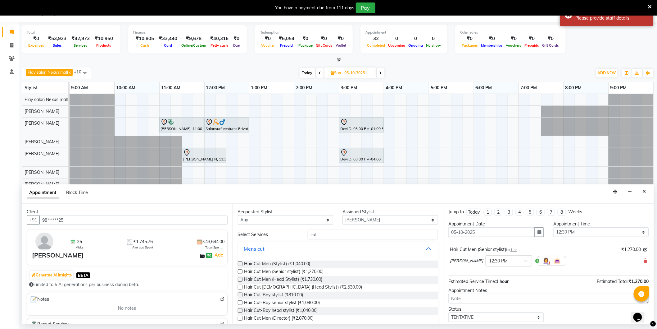
drag, startPoint x: 239, startPoint y: 271, endPoint x: 268, endPoint y: 273, distance: 28.9
click at [239, 271] on label at bounding box center [240, 271] width 5 height 5
click at [239, 271] on input "checkbox" at bounding box center [240, 272] width 4 height 4
checkbox input "false"
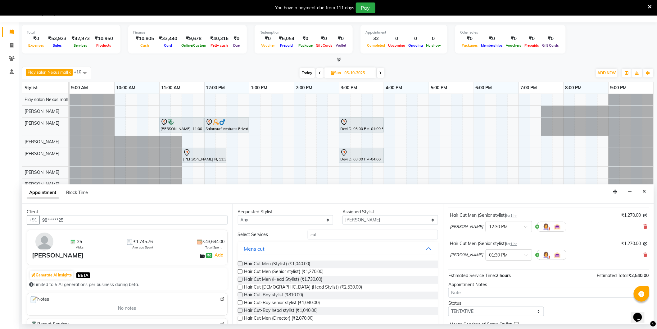
scroll to position [65, 0]
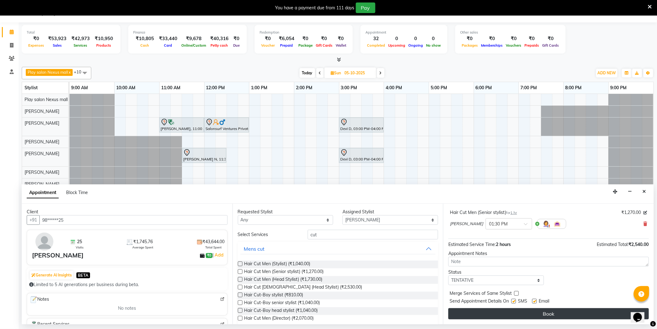
click at [559, 314] on button "Book" at bounding box center [548, 313] width 201 height 11
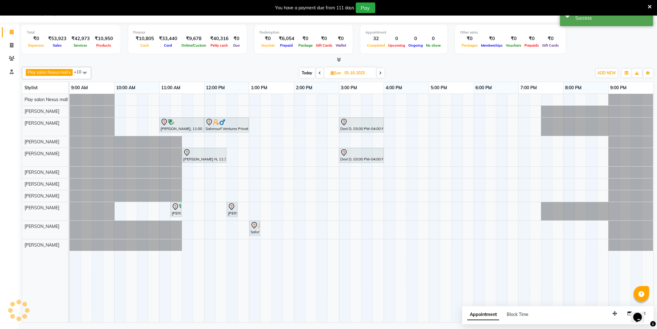
scroll to position [0, 0]
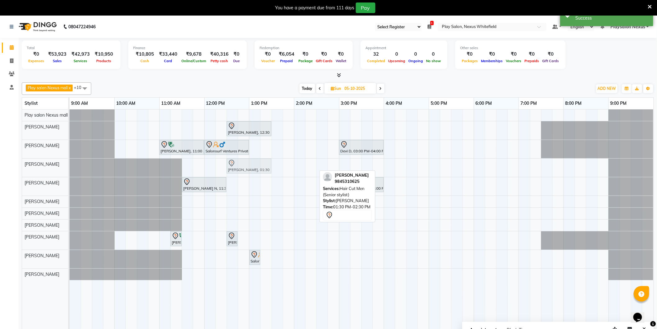
drag, startPoint x: 286, startPoint y: 167, endPoint x: 245, endPoint y: 171, distance: 40.6
click at [70, 171] on div "[PERSON_NAME], 01:30 PM-02:30 PM, Hair Cut Men (Senior stylist) [PERSON_NAME], …" at bounding box center [70, 167] width 0 height 18
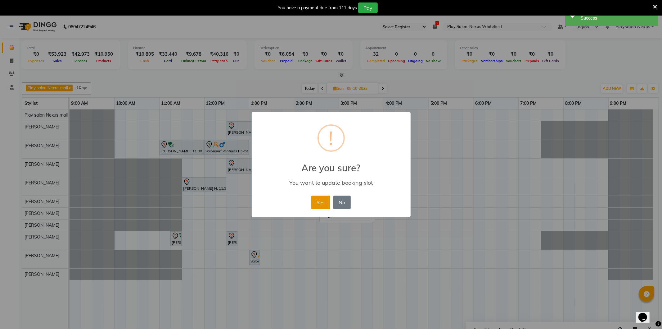
click at [324, 199] on button "Yes" at bounding box center [320, 202] width 19 height 14
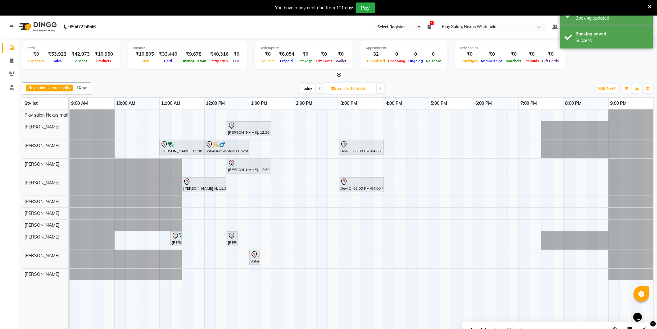
click at [321, 87] on icon at bounding box center [320, 89] width 2 height 4
type input "04-10-2025"
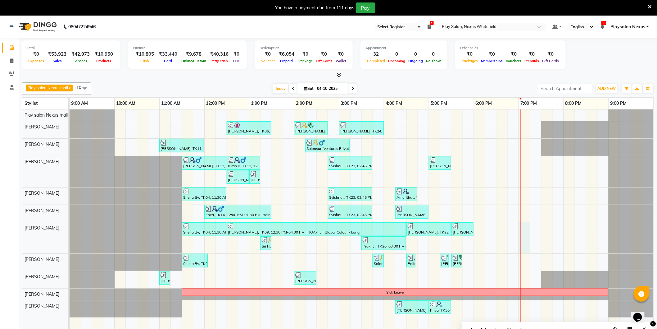
click at [524, 225] on div "[PERSON_NAME], TK06, 12:30 PM-01:30 PM, [PERSON_NAME] Shave,Hair Cut Men (Senio…" at bounding box center [362, 223] width 584 height 228
select select "81395"
select select "1140"
select select "tentative"
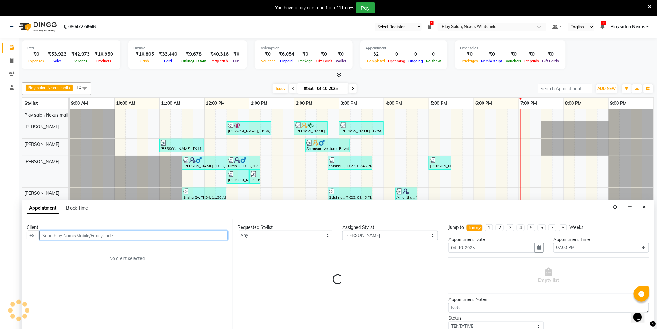
scroll to position [16, 0]
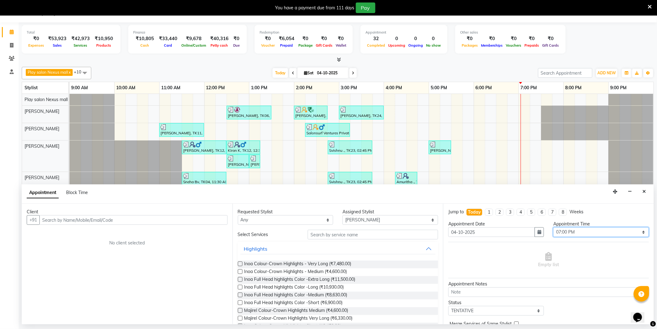
click at [575, 231] on select "Select 10:00 AM 10:15 AM 10:30 AM 10:45 AM 11:00 AM 11:15 AM 11:30 AM 11:45 AM …" at bounding box center [601, 232] width 96 height 10
click at [553, 227] on select "Select 10:00 AM 10:15 AM 10:30 AM 10:45 AM 11:00 AM 11:15 AM 11:30 AM 11:45 AM …" at bounding box center [601, 232] width 96 height 10
drag, startPoint x: 573, startPoint y: 232, endPoint x: 581, endPoint y: 231, distance: 8.4
click at [573, 231] on select "Select 10:00 AM 10:15 AM 10:30 AM 10:45 AM 11:00 AM 11:15 AM 11:30 AM 11:45 AM …" at bounding box center [601, 232] width 96 height 10
drag, startPoint x: 662, startPoint y: 172, endPoint x: 638, endPoint y: 234, distance: 66.4
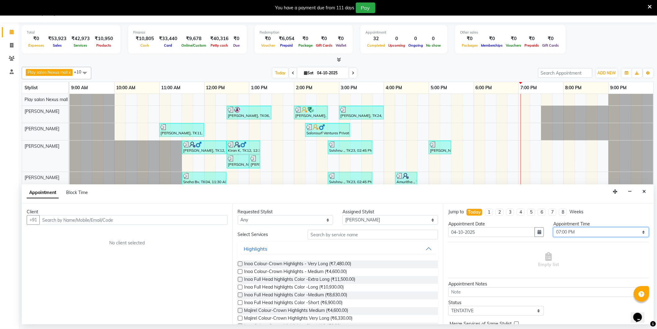
click at [638, 234] on select "Select 10:00 AM 10:15 AM 10:30 AM 10:45 AM 11:00 AM 11:15 AM 11:30 AM 11:45 AM …" at bounding box center [601, 232] width 96 height 10
select select "1170"
click at [553, 227] on select "Select 10:00 AM 10:15 AM 10:30 AM 10:45 AM 11:00 AM 11:15 AM 11:30 AM 11:45 AM …" at bounding box center [601, 232] width 96 height 10
click at [300, 218] on select "Any [PERSON_NAME] Md [PERSON_NAME] [PERSON_NAME] [PERSON_NAME] [PERSON_NAME] [P…" at bounding box center [286, 220] width 96 height 10
select select "81395"
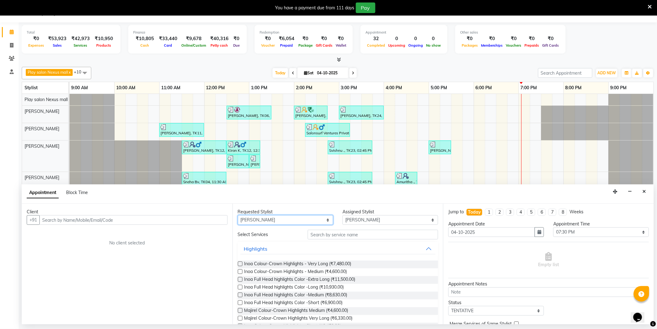
click at [238, 215] on select "Any [PERSON_NAME] Md [PERSON_NAME] [PERSON_NAME] [PERSON_NAME] [PERSON_NAME] [P…" at bounding box center [286, 220] width 96 height 10
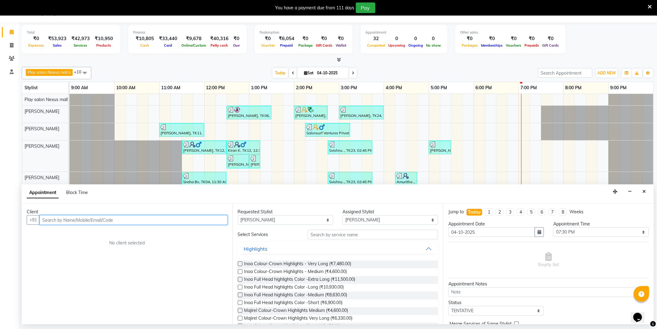
click at [161, 221] on input "text" at bounding box center [133, 220] width 188 height 10
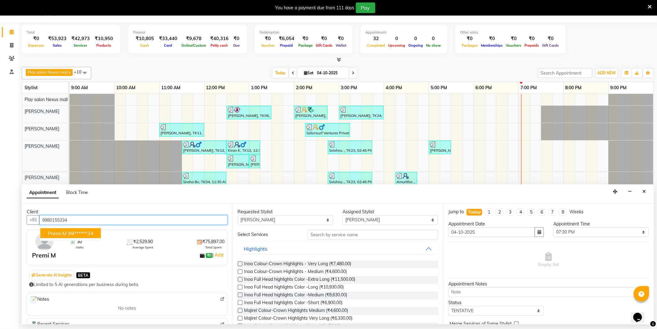
click at [85, 232] on ngb-highlight "99******34" at bounding box center [80, 233] width 25 height 6
type input "99******34"
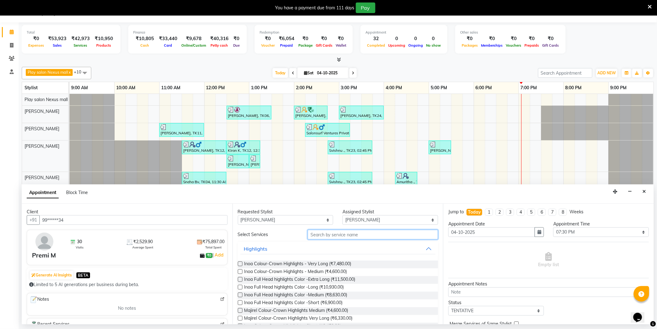
click at [340, 232] on input "text" at bounding box center [373, 234] width 130 height 10
type input "cut"
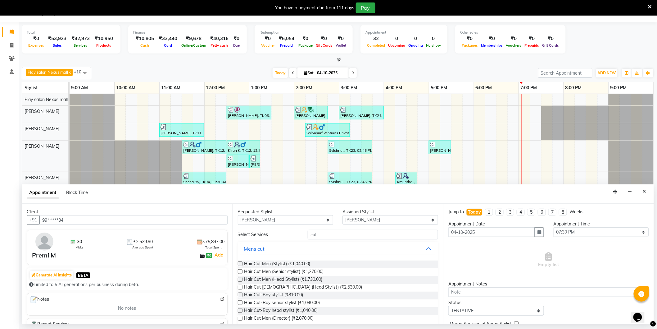
click at [240, 287] on label at bounding box center [240, 286] width 5 height 5
click at [240, 287] on input "checkbox" at bounding box center [240, 287] width 4 height 4
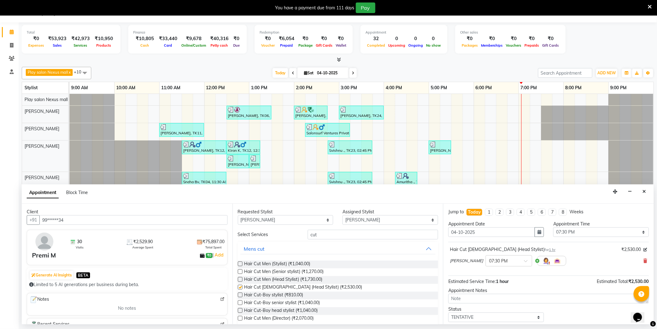
checkbox input "false"
drag, startPoint x: 345, startPoint y: 231, endPoint x: 306, endPoint y: 234, distance: 38.6
click at [308, 234] on input "cut" at bounding box center [373, 234] width 130 height 10
click at [317, 218] on select "Any [PERSON_NAME] Md [PERSON_NAME] [PERSON_NAME] [PERSON_NAME] [PERSON_NAME] [P…" at bounding box center [286, 220] width 96 height 10
select select "81392"
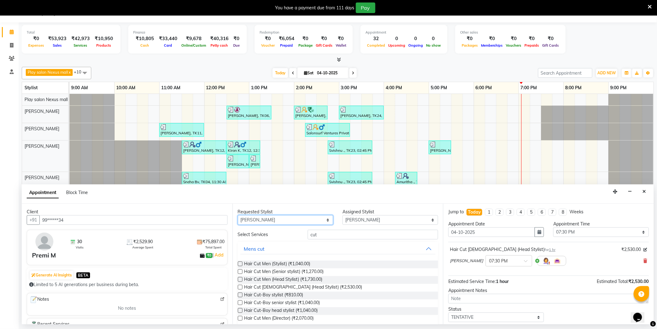
click at [238, 215] on select "Any [PERSON_NAME] Md [PERSON_NAME] [PERSON_NAME] [PERSON_NAME] [PERSON_NAME] [P…" at bounding box center [286, 220] width 96 height 10
select select "81392"
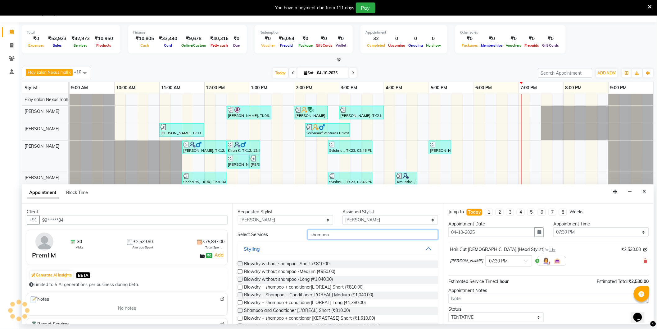
type input "shampoo"
click at [240, 309] on label at bounding box center [240, 310] width 5 height 5
click at [240, 309] on input "checkbox" at bounding box center [240, 311] width 4 height 4
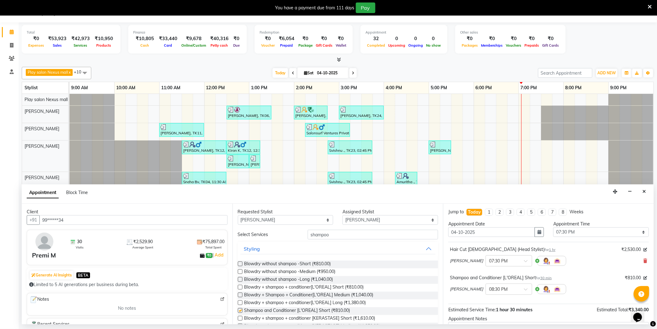
checkbox input "false"
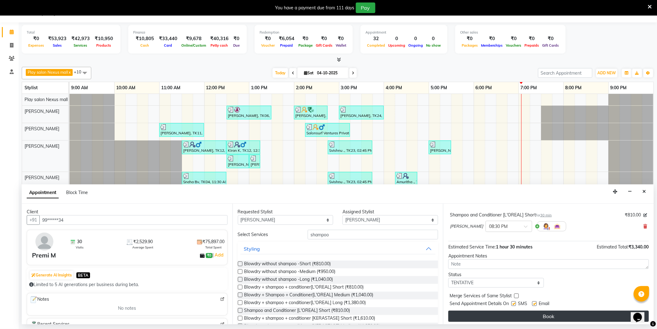
scroll to position [65, 0]
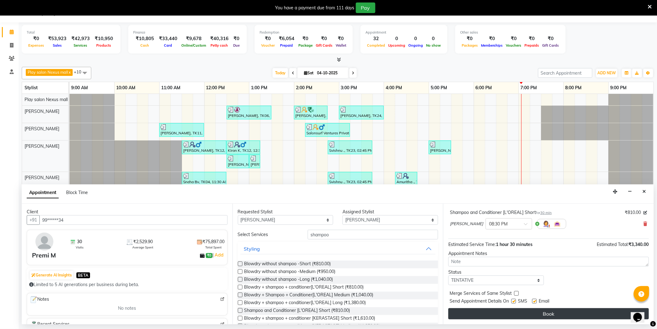
click at [548, 312] on button "Book" at bounding box center [548, 313] width 201 height 11
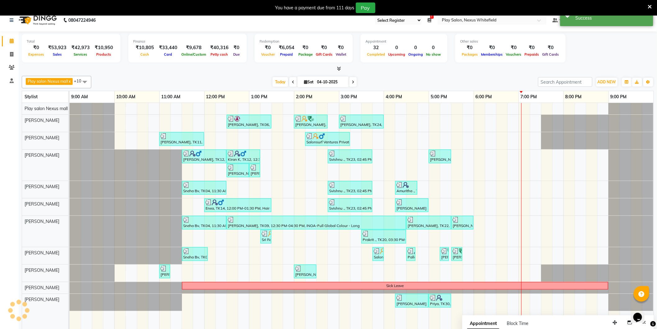
scroll to position [0, 0]
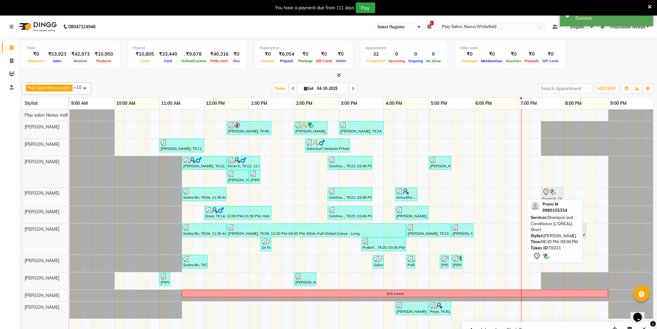
drag, startPoint x: 591, startPoint y: 192, endPoint x: 548, endPoint y: 198, distance: 42.9
click at [70, 198] on div "Sneha Bv, TK04, 11:30 AM-12:30 PM, Hair Cut-Girl senior stylist Svishnu ., TK23…" at bounding box center [70, 196] width 0 height 18
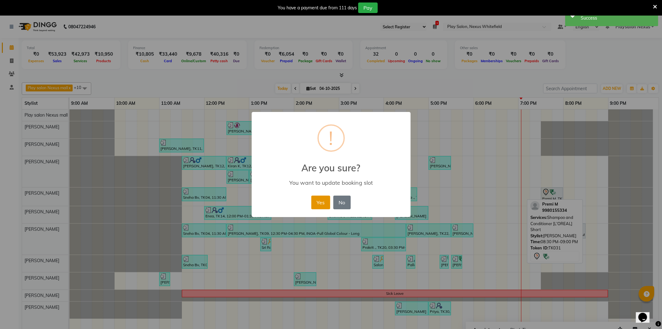
click at [319, 205] on button "Yes" at bounding box center [320, 202] width 19 height 14
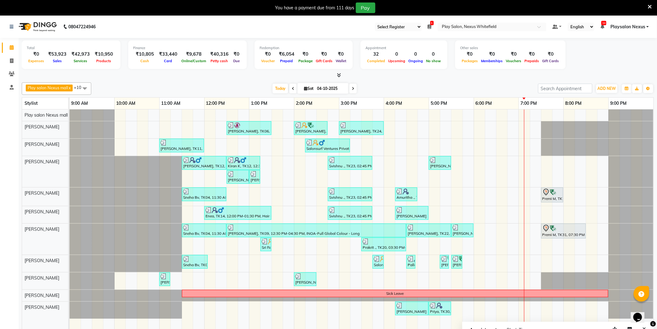
scroll to position [16, 0]
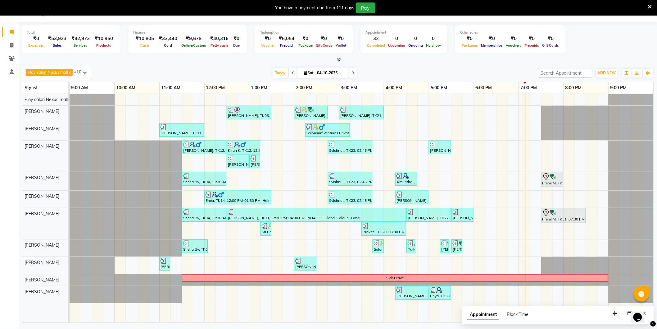
click at [476, 291] on div "[PERSON_NAME], TK06, 12:30 PM-01:30 PM, [PERSON_NAME] Shave,Hair Cut Men (Senio…" at bounding box center [362, 208] width 584 height 228
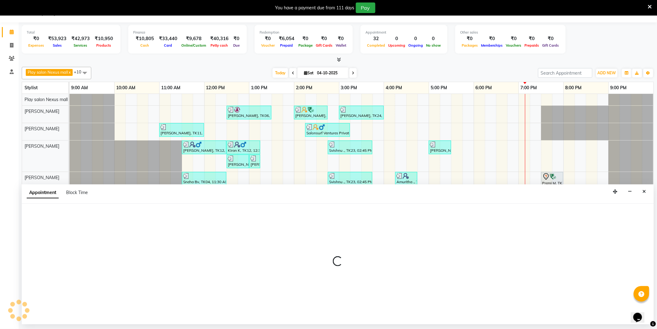
select select "81397"
select select "1080"
select select "tentative"
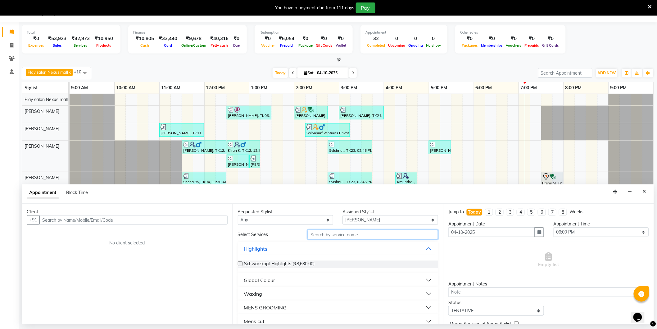
click at [318, 234] on input "text" at bounding box center [373, 234] width 130 height 10
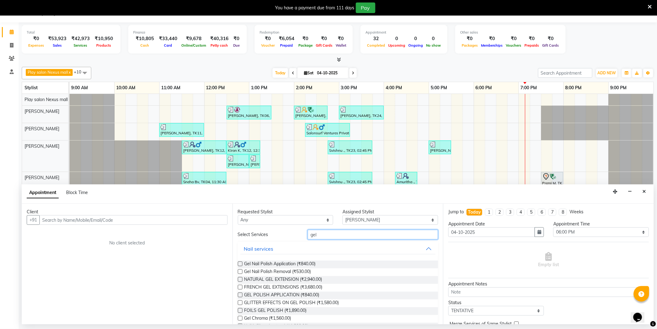
type input "gel"
click at [241, 271] on label at bounding box center [240, 271] width 5 height 5
click at [241, 271] on input "checkbox" at bounding box center [240, 272] width 4 height 4
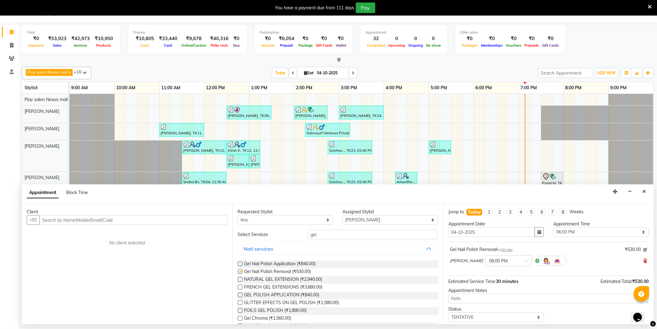
checkbox input "false"
click at [163, 221] on input "text" at bounding box center [133, 220] width 188 height 10
type input "9591832031"
click at [208, 220] on span "Add Client" at bounding box center [214, 220] width 21 height 6
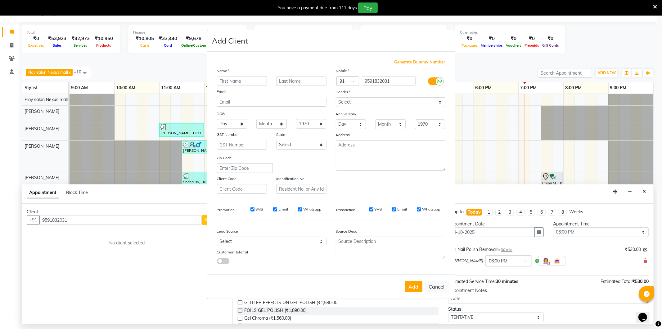
click at [242, 79] on input "text" at bounding box center [242, 81] width 50 height 10
click at [224, 81] on input "Anya" at bounding box center [242, 81] width 50 height 10
type input "[PERSON_NAME]"
click at [352, 102] on select "Select [DEMOGRAPHIC_DATA] [DEMOGRAPHIC_DATA] Other Prefer Not To Say" at bounding box center [391, 102] width 110 height 10
select select "[DEMOGRAPHIC_DATA]"
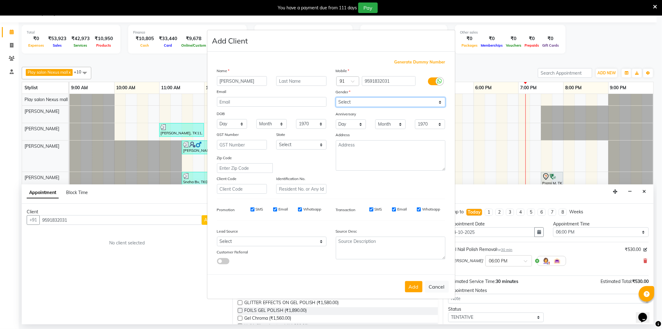
click at [336, 97] on select "Select [DEMOGRAPHIC_DATA] [DEMOGRAPHIC_DATA] Other Prefer Not To Say" at bounding box center [391, 102] width 110 height 10
click at [230, 238] on select "Select Walk-in Internet Friend Word of Mouth Advertisement Facebook JustDial Go…" at bounding box center [272, 241] width 110 height 10
select select "54912"
click at [217, 237] on select "Select Walk-in Internet Friend Word of Mouth Advertisement Facebook JustDial Go…" at bounding box center [272, 241] width 110 height 10
click at [411, 290] on button "Add" at bounding box center [413, 286] width 17 height 11
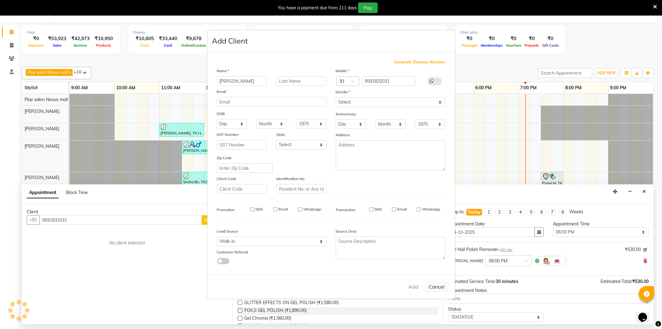
type input "95******31"
select select
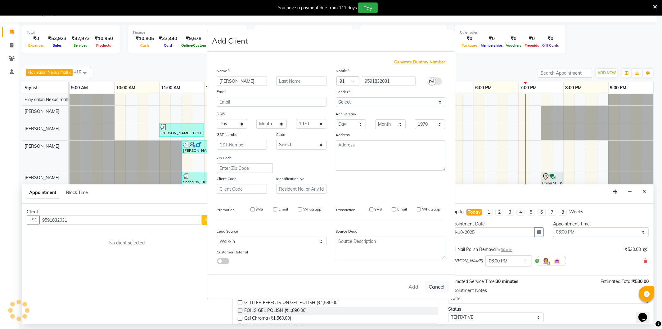
select select
checkbox input "false"
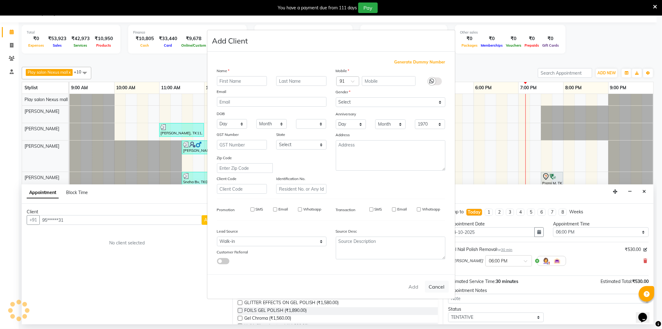
checkbox input "false"
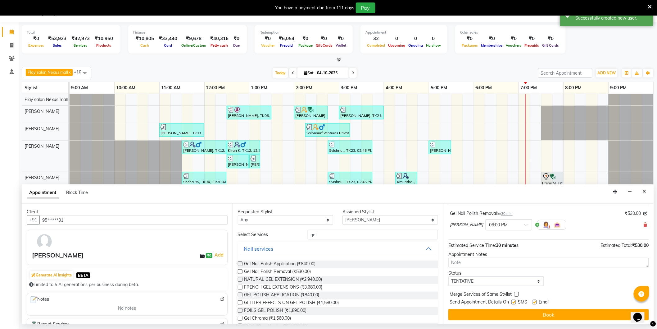
scroll to position [37, 0]
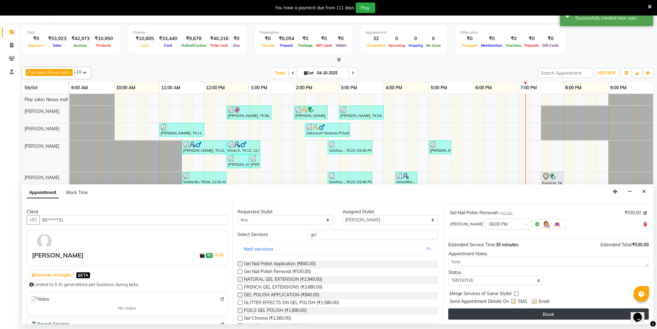
click at [568, 308] on button "Book" at bounding box center [548, 313] width 201 height 11
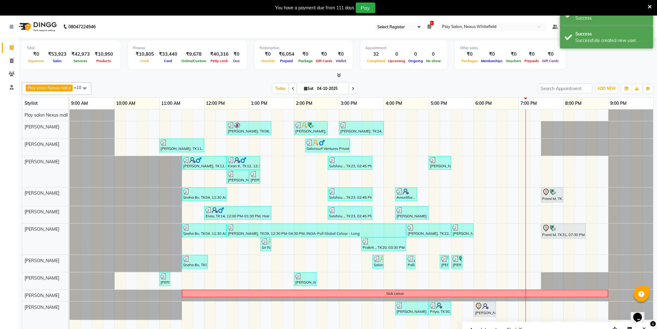
scroll to position [16, 0]
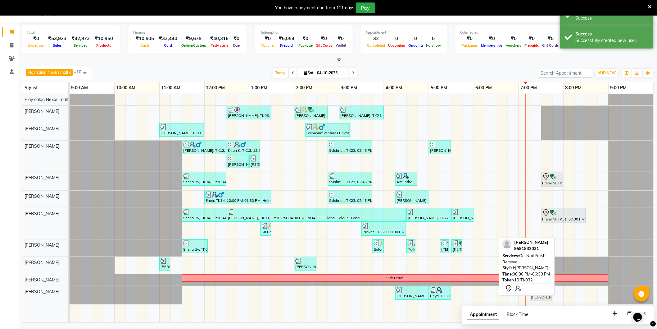
drag, startPoint x: 479, startPoint y: 292, endPoint x: 536, endPoint y: 290, distance: 57.2
click at [536, 290] on div "Play salon Nexus mall x [PERSON_NAME] x [PERSON_NAME] x [PERSON_NAME] x [PERSON…" at bounding box center [338, 193] width 632 height 258
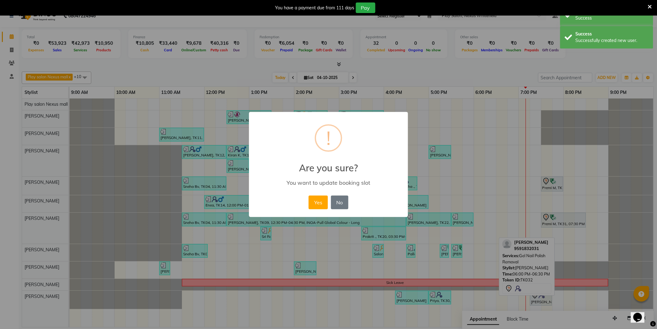
scroll to position [11, 0]
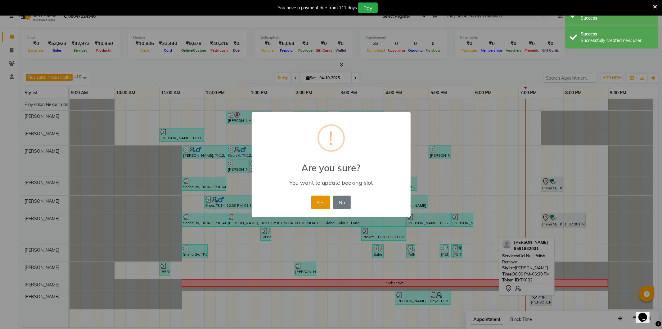
click at [321, 204] on button "Yes" at bounding box center [320, 202] width 19 height 14
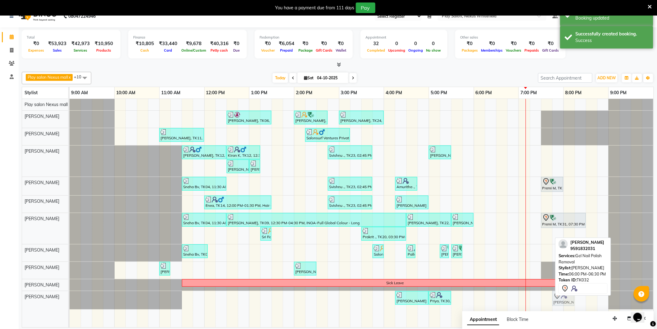
drag, startPoint x: 541, startPoint y: 298, endPoint x: 561, endPoint y: 298, distance: 20.5
click at [70, 298] on div "[PERSON_NAME] ., TK28, 04:15 PM-05:00 PM, Cat Eye Polish Priya, TK30, 05:00 PM-…" at bounding box center [70, 300] width 0 height 18
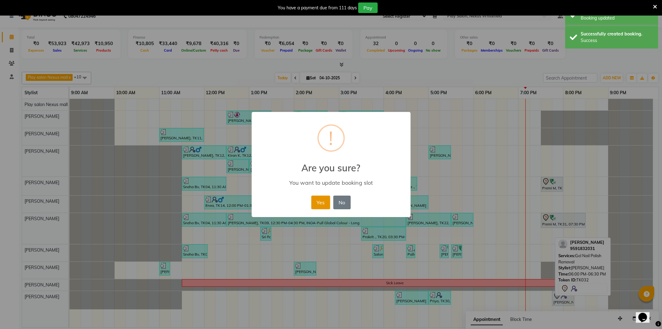
click at [319, 200] on button "Yes" at bounding box center [320, 202] width 19 height 14
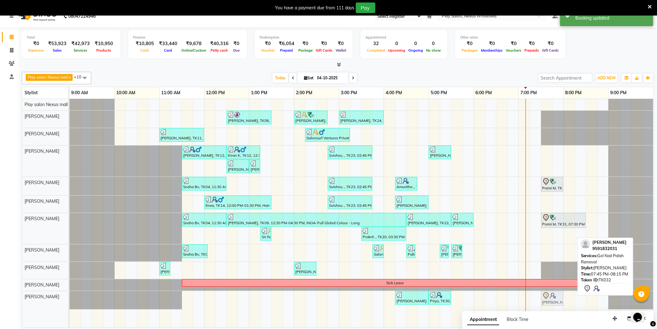
drag, startPoint x: 568, startPoint y: 301, endPoint x: 557, endPoint y: 301, distance: 11.2
click at [70, 301] on div "[PERSON_NAME] ., TK28, 04:15 PM-05:00 PM, Cat Eye Polish Priya, TK30, 05:00 PM-…" at bounding box center [70, 300] width 0 height 18
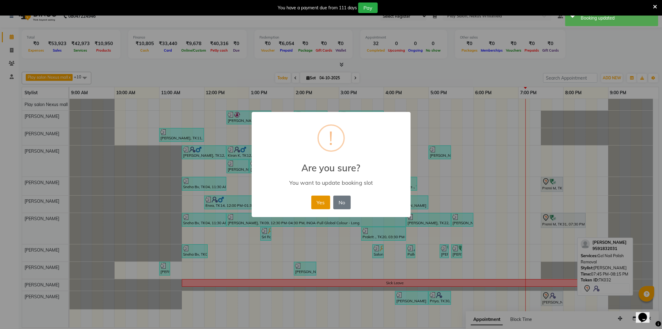
click at [324, 199] on button "Yes" at bounding box center [320, 202] width 19 height 14
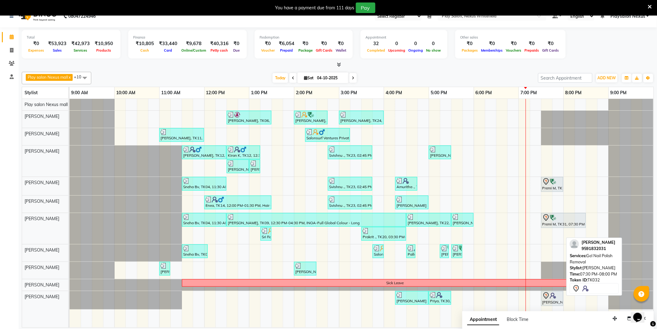
click at [552, 298] on img at bounding box center [553, 295] width 6 height 6
click at [552, 297] on img at bounding box center [553, 295] width 6 height 6
select select "7"
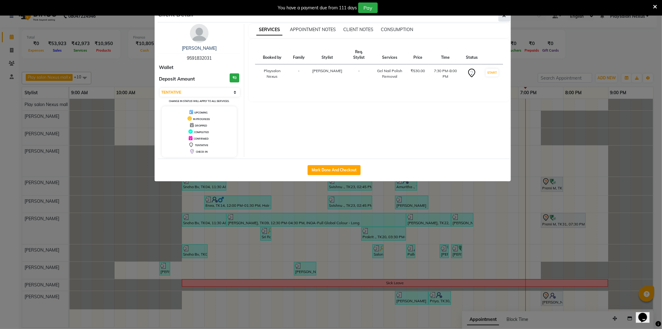
click at [505, 19] on button "button" at bounding box center [505, 16] width 12 height 12
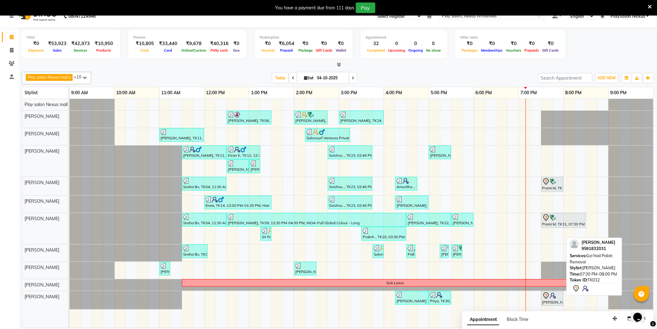
click at [552, 299] on div "[PERSON_NAME], TK32, 07:30 PM-08:00 PM, Gel Nail Polish Removal" at bounding box center [552, 298] width 21 height 13
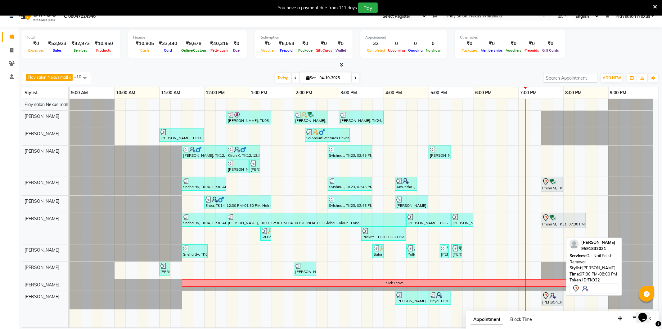
select select "7"
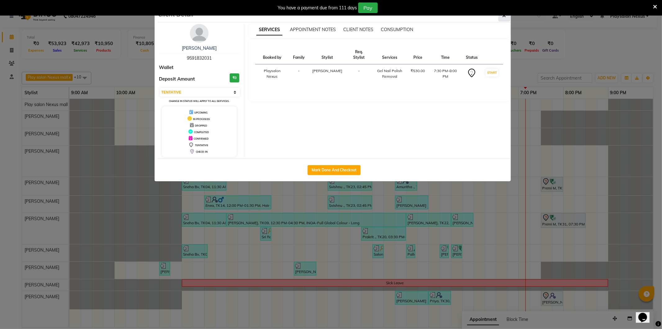
click at [506, 18] on button "button" at bounding box center [505, 16] width 12 height 12
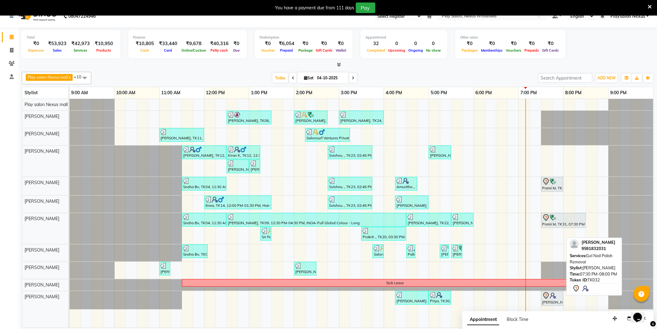
click at [545, 296] on icon at bounding box center [546, 295] width 7 height 7
select select "7"
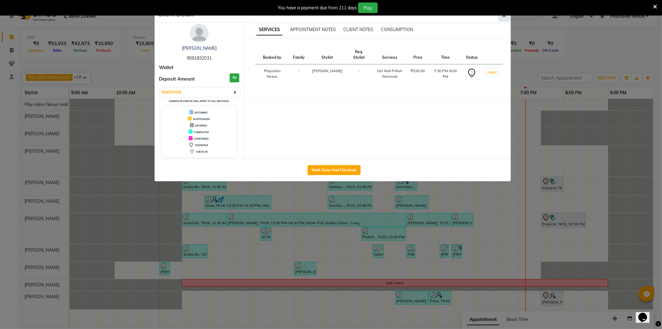
click at [504, 19] on button "button" at bounding box center [505, 16] width 12 height 12
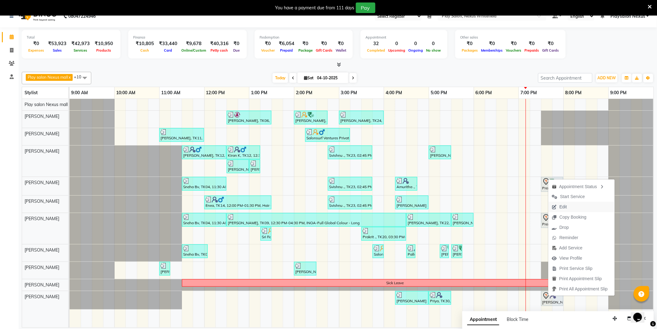
click at [560, 204] on span "Edit" at bounding box center [563, 206] width 7 height 7
select select "tentative"
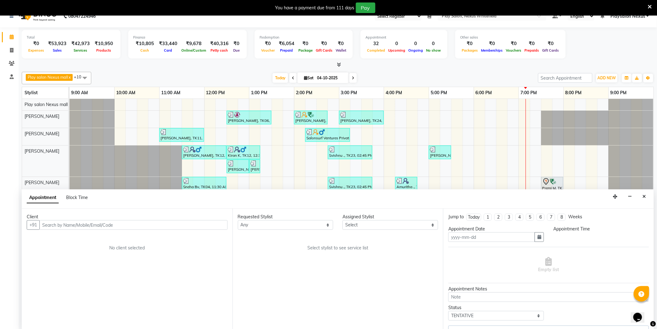
scroll to position [16, 0]
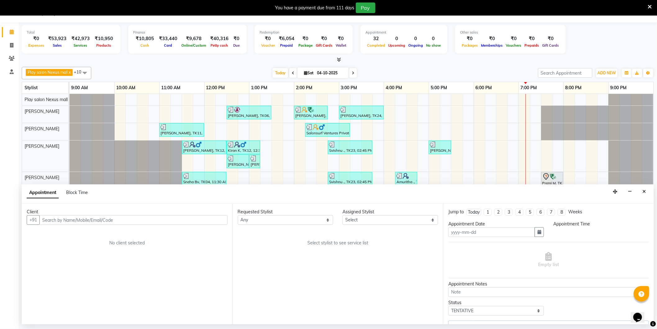
type input "04-10-2025"
select select "1170"
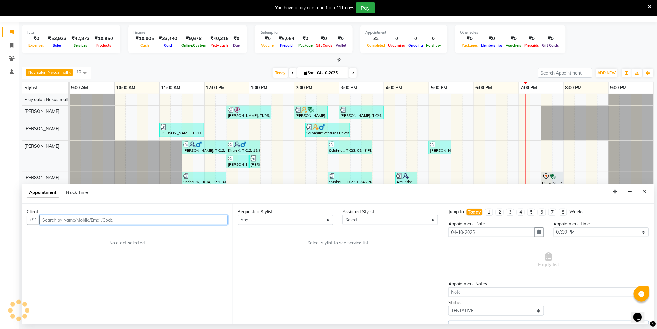
select select "81397"
select select "4200"
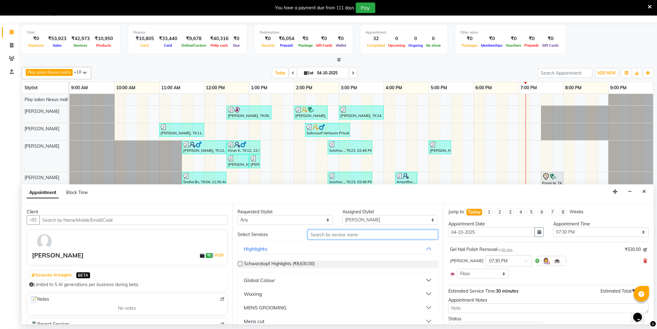
click at [349, 230] on input "text" at bounding box center [373, 234] width 130 height 10
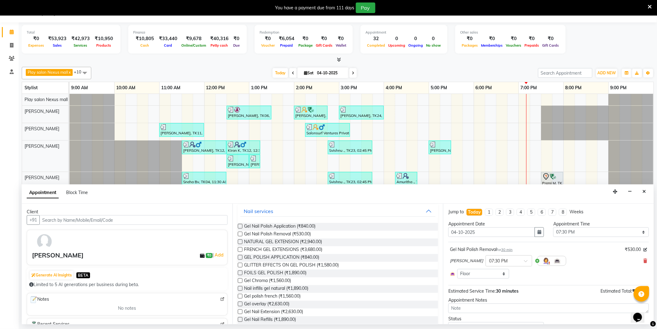
scroll to position [0, 0]
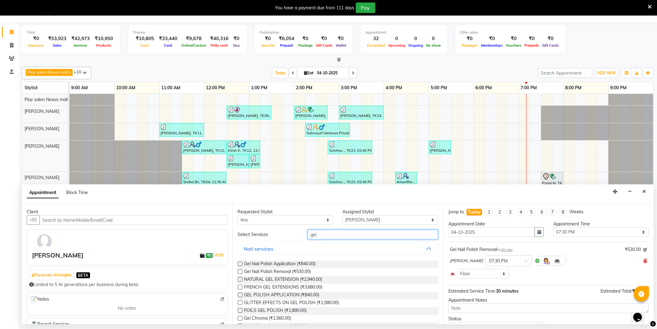
drag, startPoint x: 325, startPoint y: 232, endPoint x: 283, endPoint y: 228, distance: 42.1
click at [281, 233] on div "Select Services gel" at bounding box center [338, 234] width 210 height 10
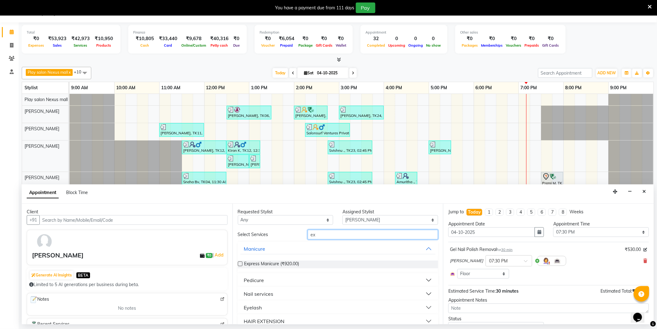
drag, startPoint x: 327, startPoint y: 237, endPoint x: 305, endPoint y: 236, distance: 21.7
click at [324, 236] on input "ex" at bounding box center [373, 234] width 130 height 10
click at [305, 236] on div "ex" at bounding box center [373, 234] width 140 height 10
drag, startPoint x: 320, startPoint y: 233, endPoint x: 297, endPoint y: 235, distance: 23.4
click at [297, 235] on div "Select Services ex" at bounding box center [338, 234] width 210 height 10
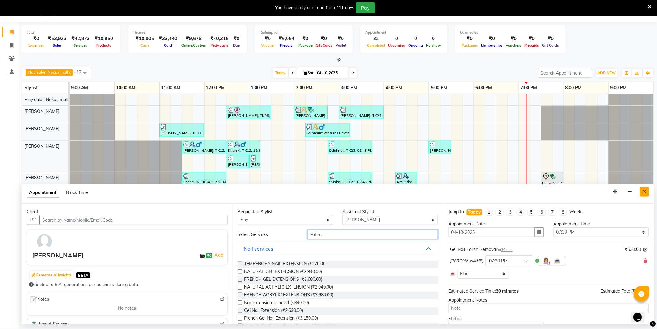
type input "Exten"
click at [645, 193] on icon "Close" at bounding box center [644, 191] width 3 height 4
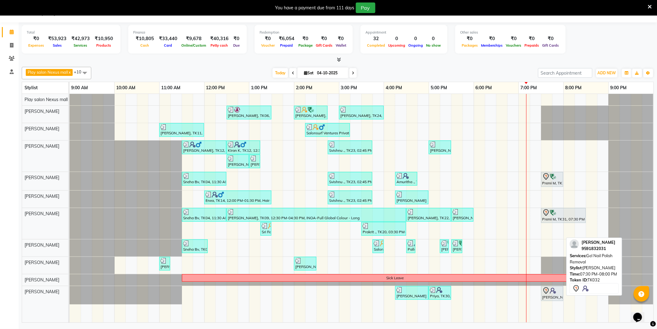
click at [546, 294] on div "[PERSON_NAME], TK32, 07:30 PM-08:00 PM, Gel Nail Polish Removal" at bounding box center [552, 293] width 21 height 13
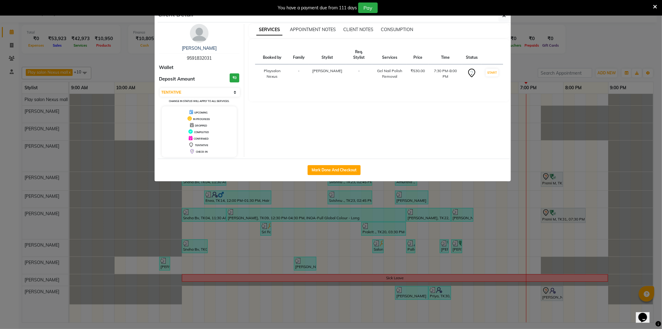
click at [215, 97] on div "Select IN SERVICE CONFIRMED TENTATIVE CHECK IN MARK DONE DROPPED UPCOMING Chang…" at bounding box center [199, 95] width 80 height 16
click at [232, 91] on select "Select IN SERVICE CONFIRMED TENTATIVE CHECK IN MARK DONE DROPPED UPCOMING" at bounding box center [200, 92] width 80 height 9
select select "8"
click at [160, 88] on select "Select IN SERVICE CONFIRMED TENTATIVE CHECK IN MARK DONE DROPPED UPCOMING" at bounding box center [200, 92] width 80 height 9
click at [505, 20] on button "button" at bounding box center [505, 16] width 12 height 12
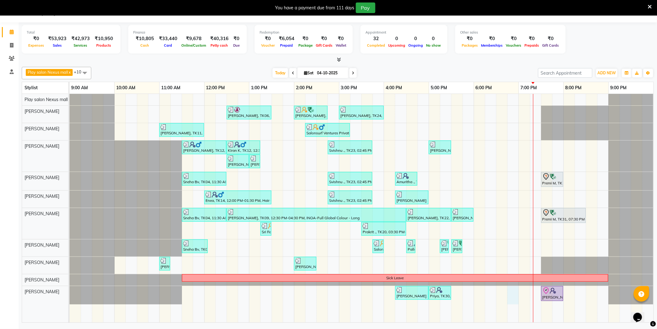
click at [512, 288] on div "[PERSON_NAME], TK06, 12:30 PM-01:30 PM, [PERSON_NAME] Shave,Hair Cut Men (Senio…" at bounding box center [362, 208] width 584 height 228
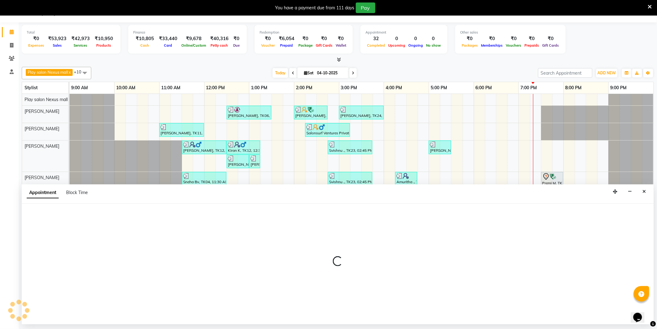
select select "81397"
select select "tentative"
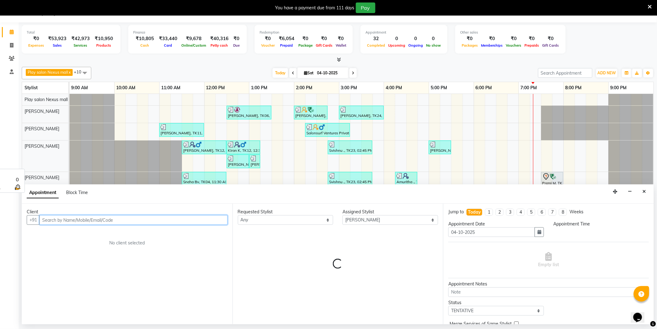
select select "1125"
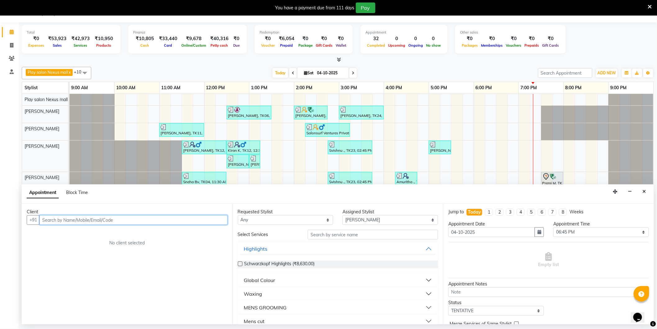
click at [60, 220] on input "text" at bounding box center [133, 220] width 188 height 10
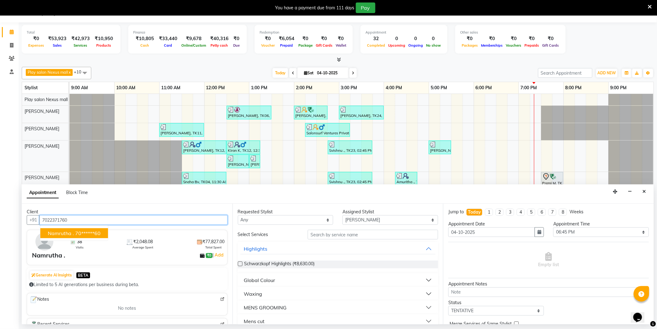
click at [83, 235] on ngb-highlight "70******60" at bounding box center [87, 233] width 25 height 6
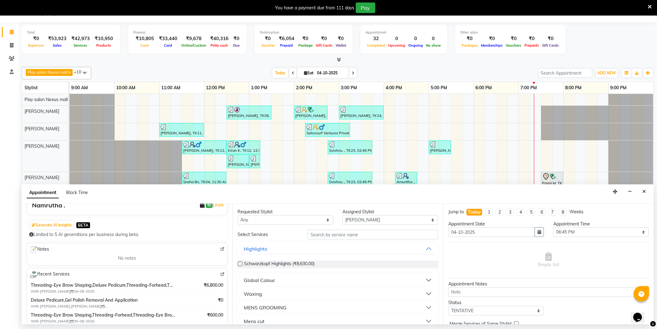
scroll to position [69, 0]
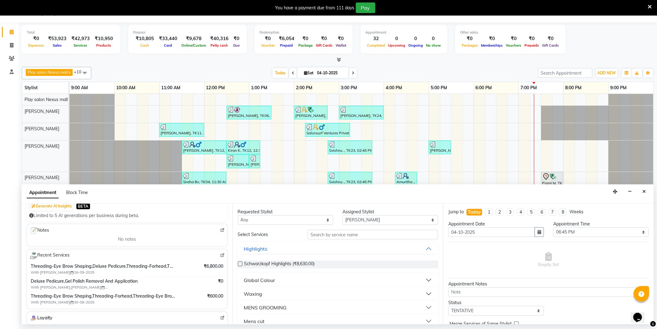
type input "70******60"
click at [220, 256] on img at bounding box center [222, 255] width 5 height 5
click at [647, 192] on div "Appointment Block Time" at bounding box center [338, 193] width 632 height 19
click at [647, 191] on button "Close" at bounding box center [644, 192] width 9 height 10
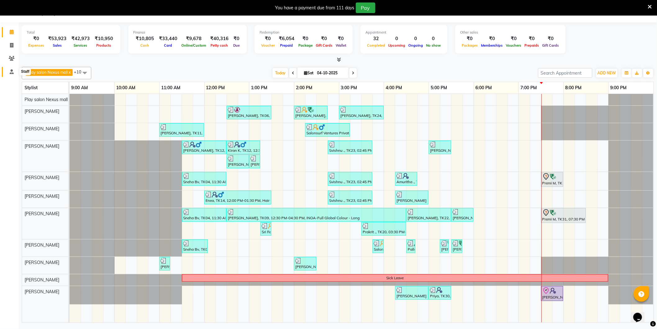
click at [11, 73] on icon at bounding box center [12, 71] width 4 height 5
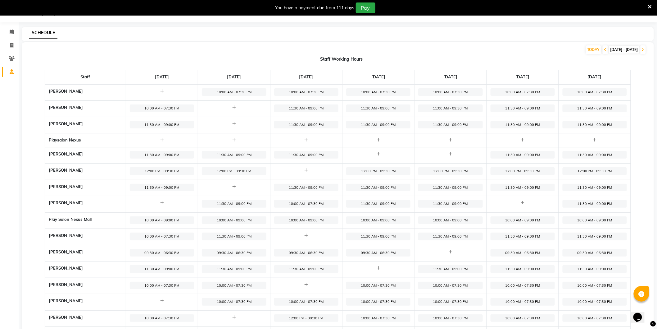
click at [10, 70] on icon at bounding box center [12, 71] width 4 height 5
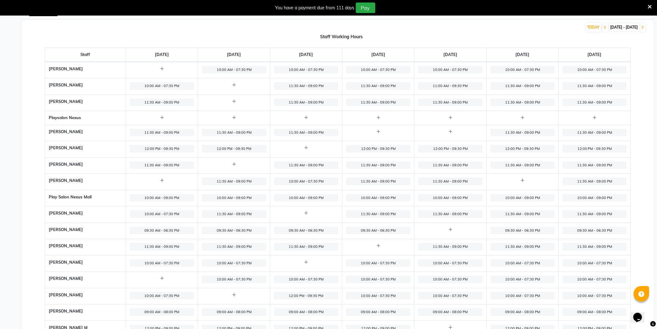
select select "106"
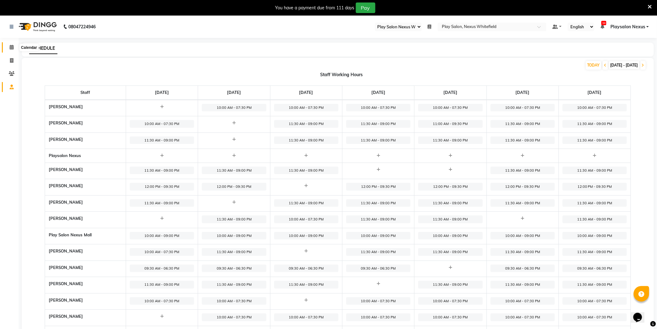
click at [11, 47] on icon at bounding box center [12, 47] width 4 height 5
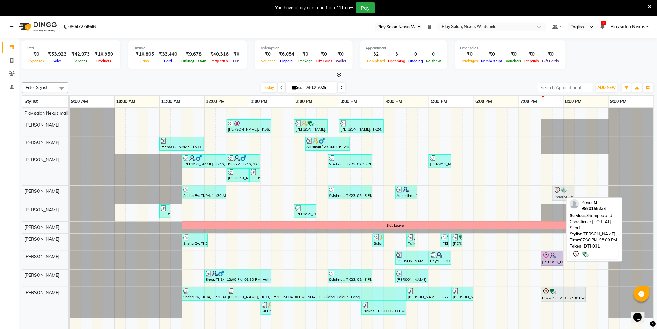
drag, startPoint x: 550, startPoint y: 193, endPoint x: 560, endPoint y: 192, distance: 10.0
click at [70, 192] on div "Sneha Bv, TK04, 11:30 AM-12:30 PM, Hair Cut-Girl senior stylist Svishnu ., TK23…" at bounding box center [70, 194] width 0 height 18
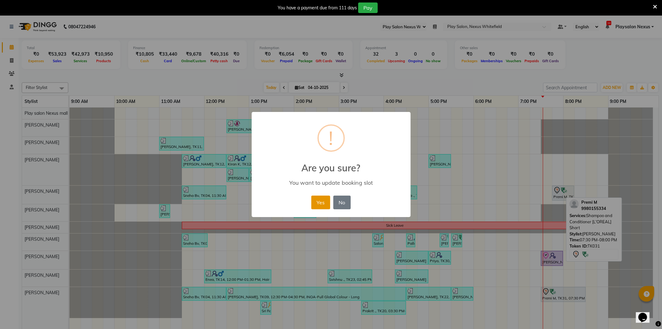
click at [324, 200] on button "Yes" at bounding box center [320, 202] width 19 height 14
